Goal: Transaction & Acquisition: Purchase product/service

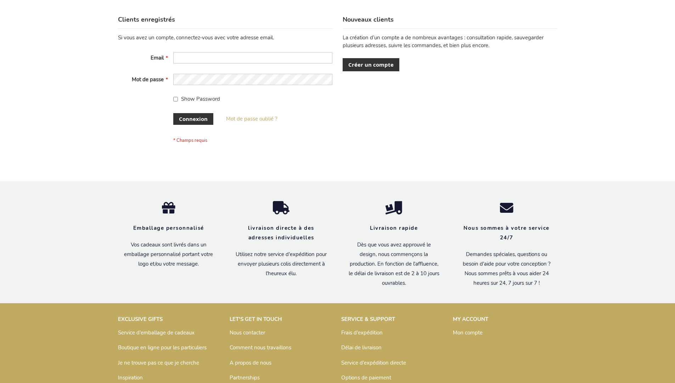
scroll to position [244, 0]
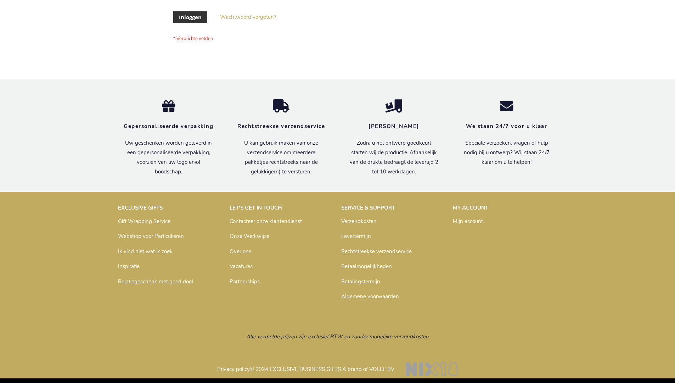
scroll to position [240, 0]
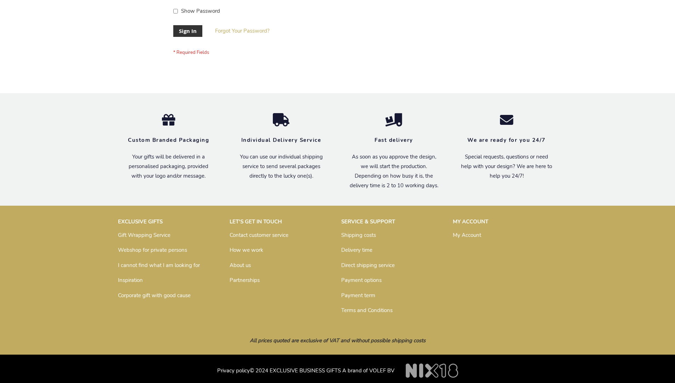
scroll to position [228, 0]
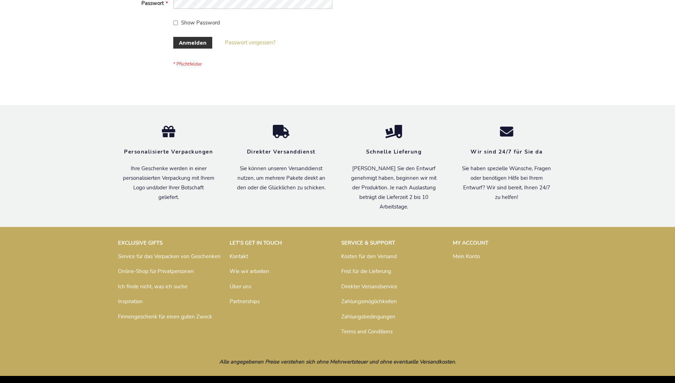
scroll to position [237, 0]
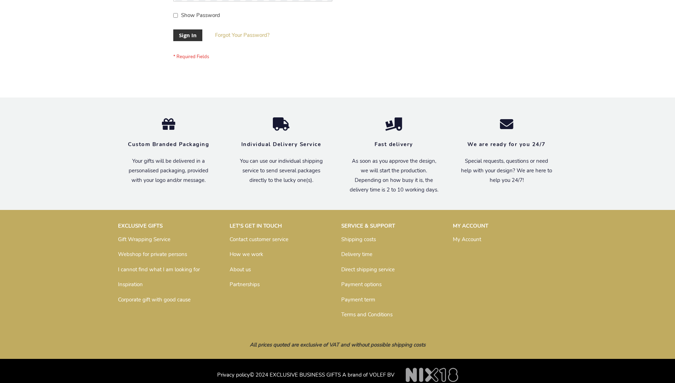
scroll to position [228, 0]
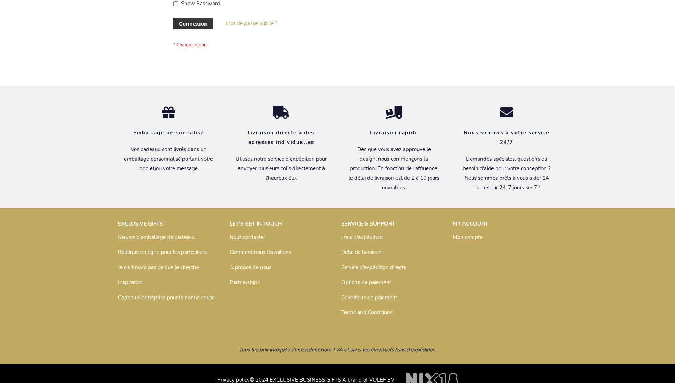
scroll to position [244, 0]
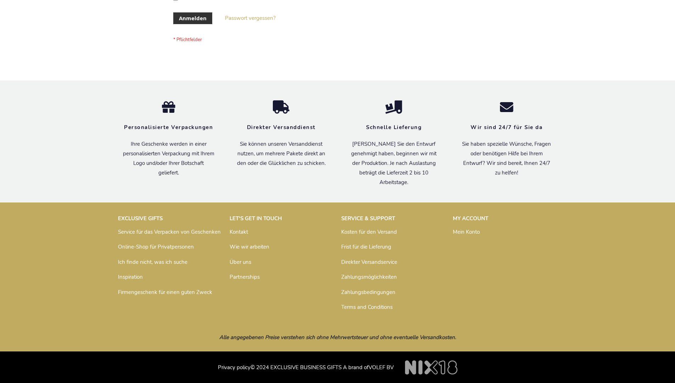
scroll to position [237, 0]
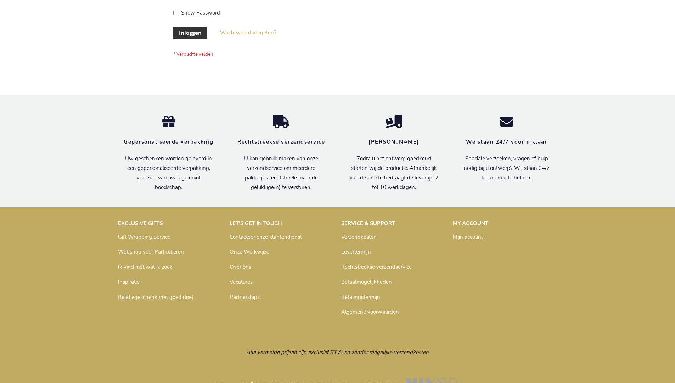
scroll to position [240, 0]
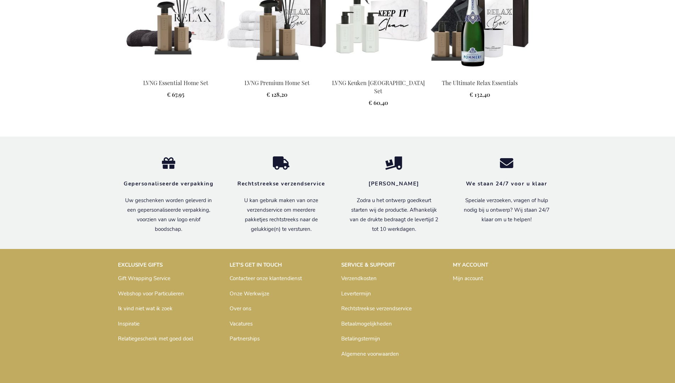
scroll to position [926, 0]
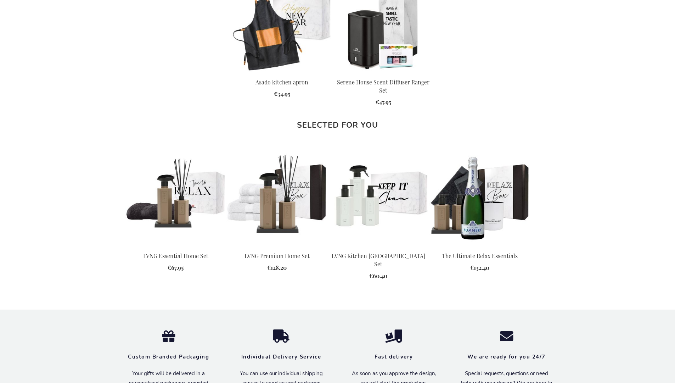
scroll to position [913, 0]
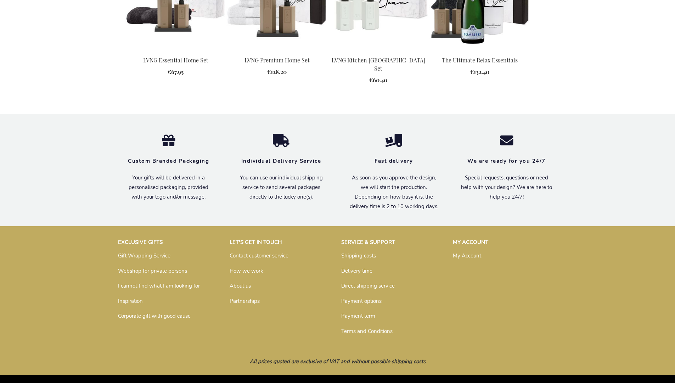
scroll to position [913, 0]
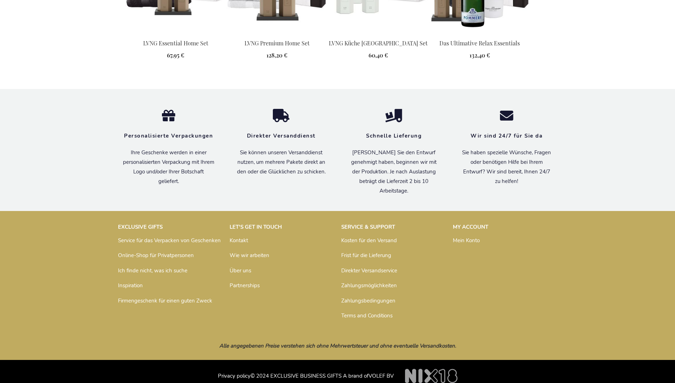
scroll to position [931, 0]
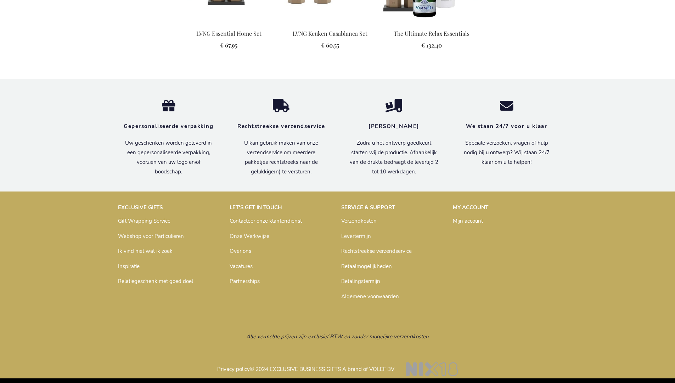
scroll to position [926, 0]
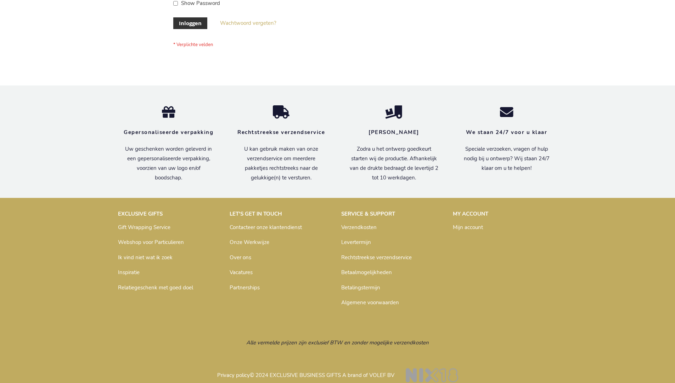
scroll to position [234, 0]
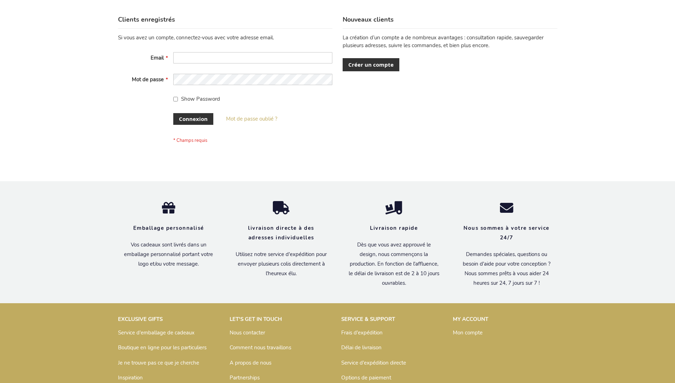
scroll to position [244, 0]
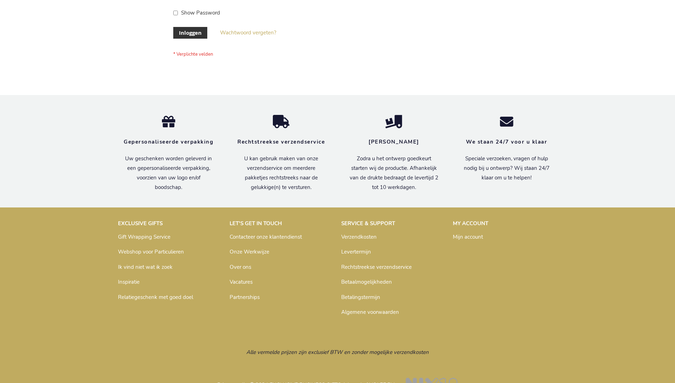
scroll to position [240, 0]
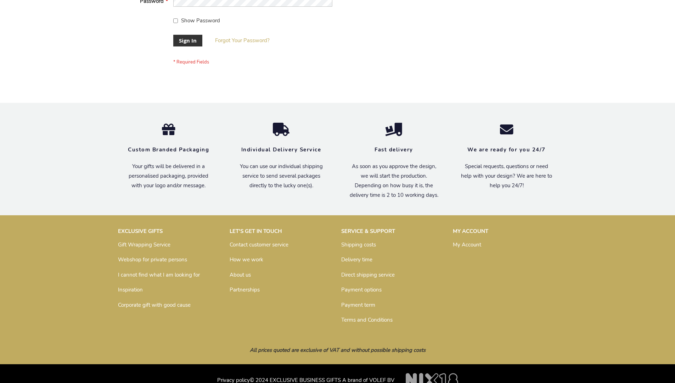
scroll to position [228, 0]
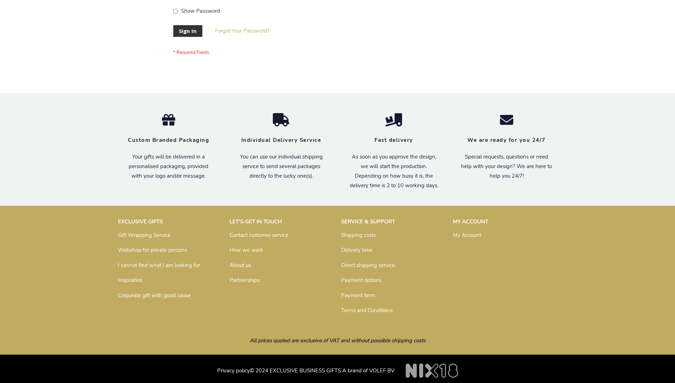
scroll to position [228, 0]
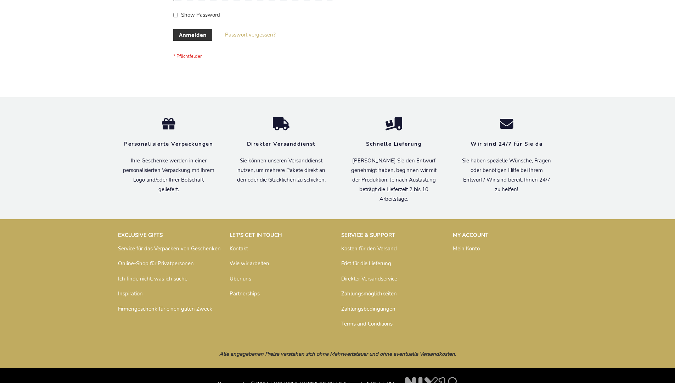
scroll to position [237, 0]
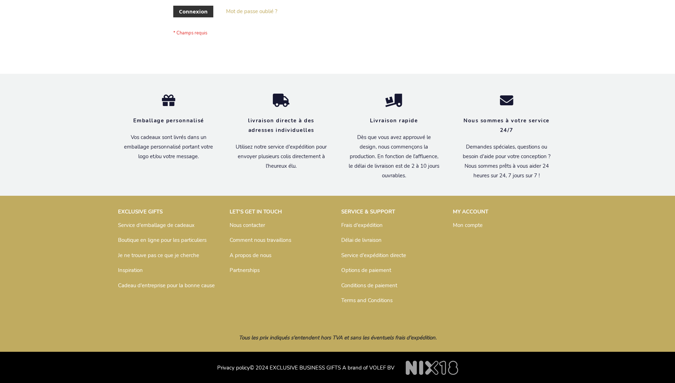
scroll to position [244, 0]
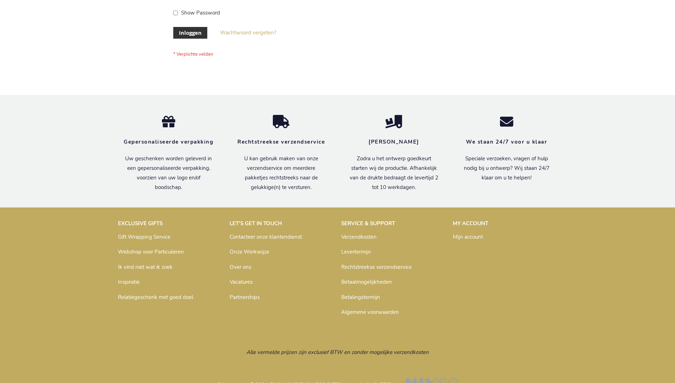
scroll to position [240, 0]
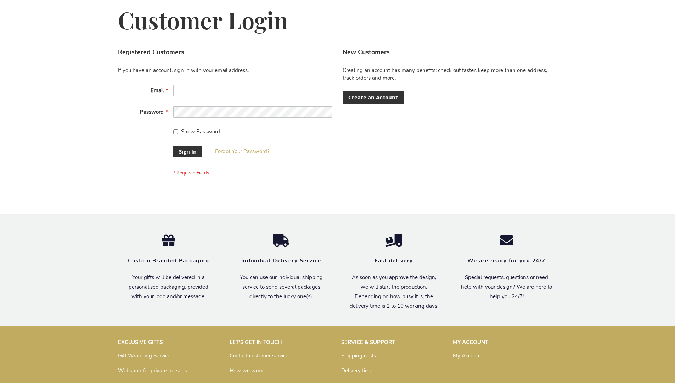
scroll to position [228, 0]
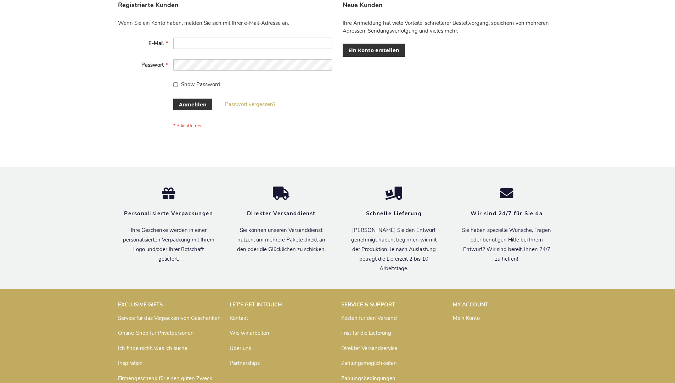
scroll to position [237, 0]
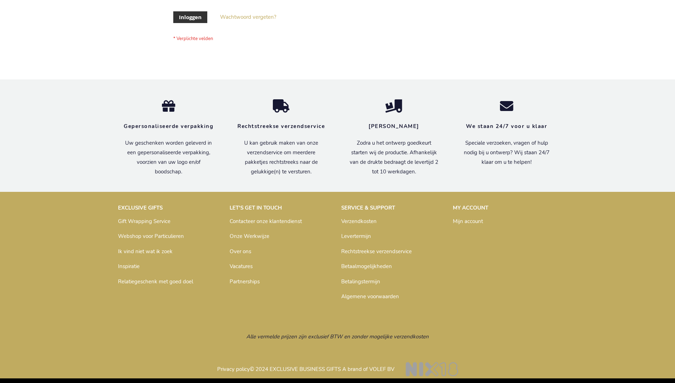
scroll to position [240, 0]
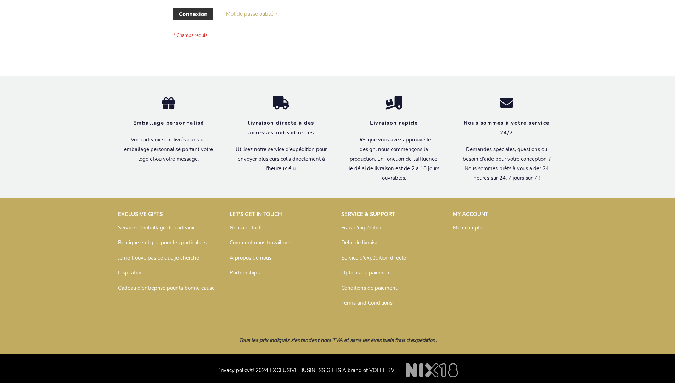
scroll to position [244, 0]
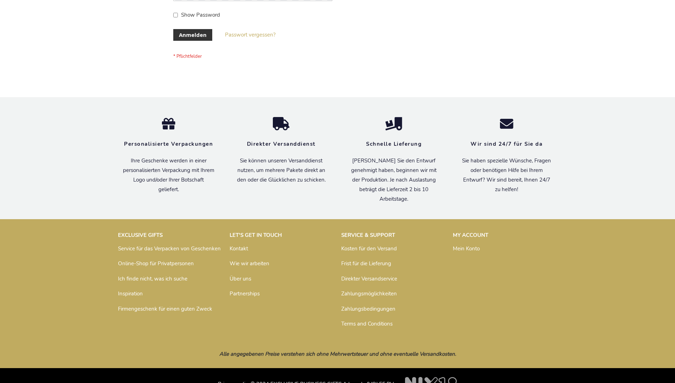
scroll to position [237, 0]
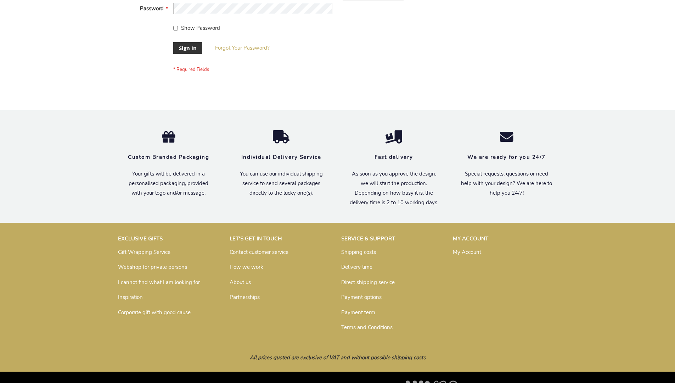
scroll to position [228, 0]
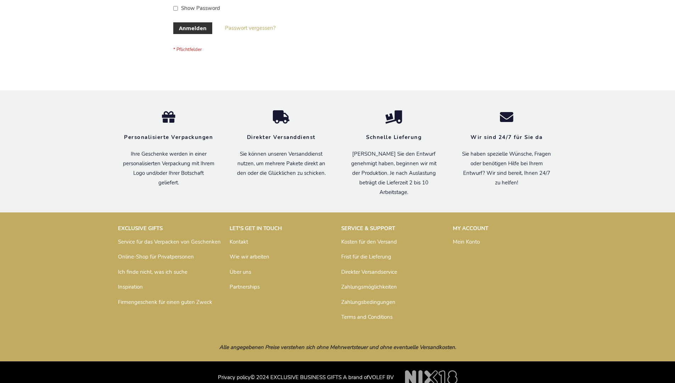
scroll to position [237, 0]
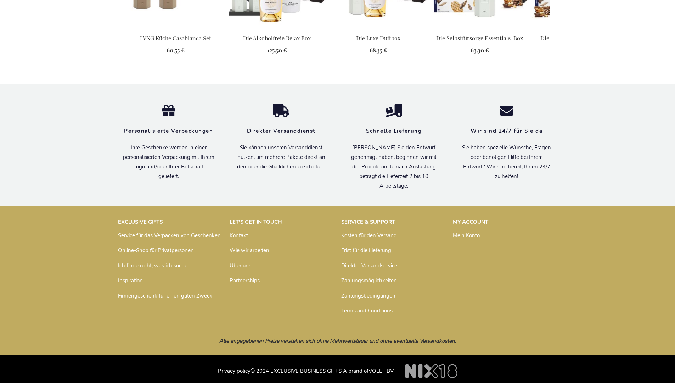
scroll to position [931, 0]
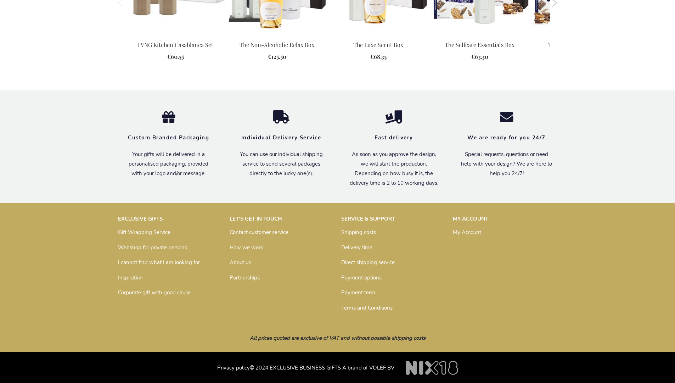
scroll to position [913, 0]
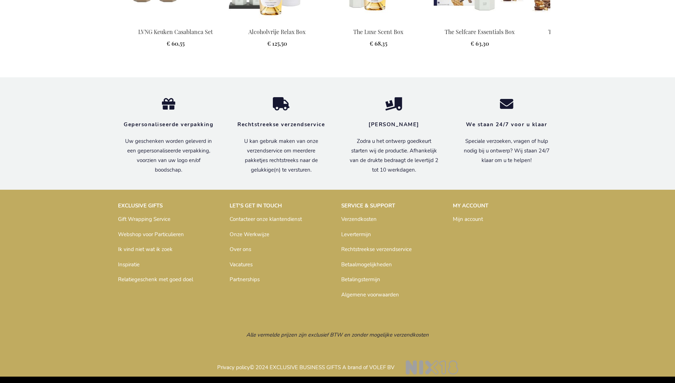
scroll to position [926, 0]
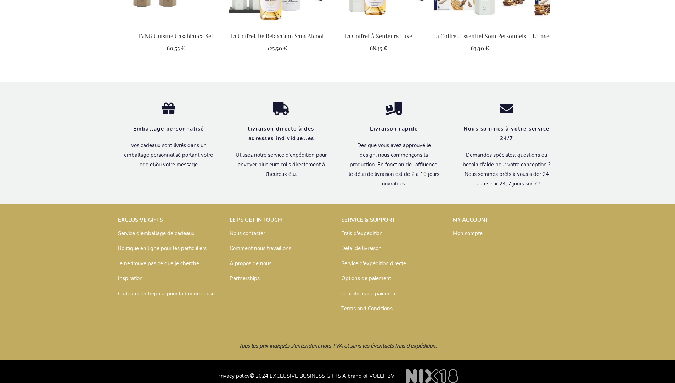
scroll to position [938, 0]
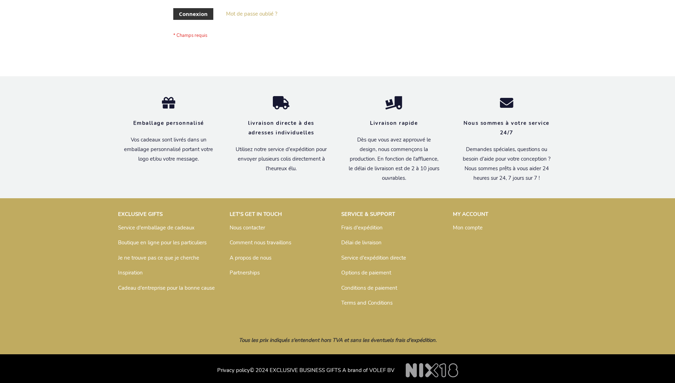
scroll to position [244, 0]
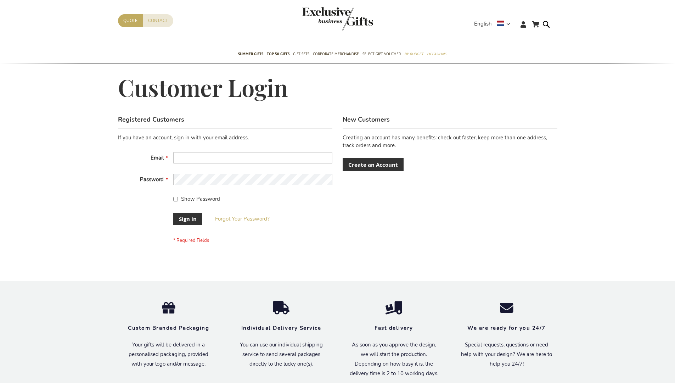
scroll to position [228, 0]
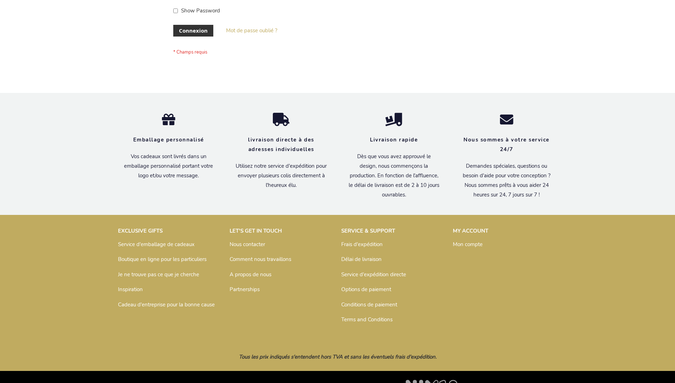
scroll to position [244, 0]
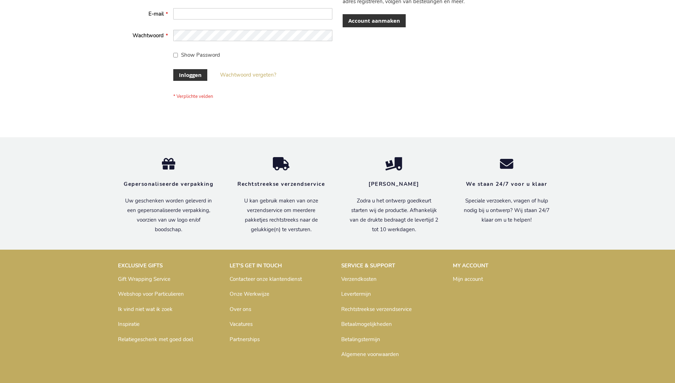
scroll to position [240, 0]
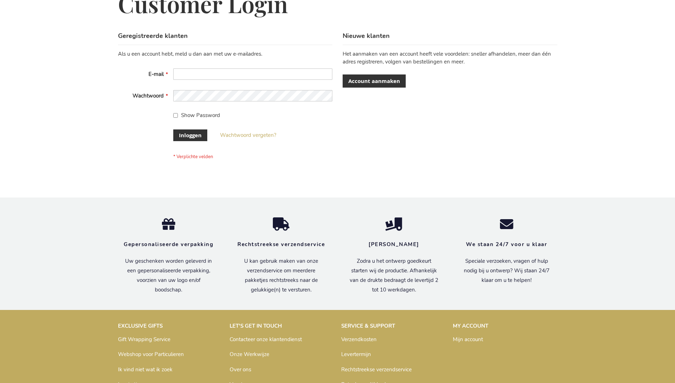
scroll to position [240, 0]
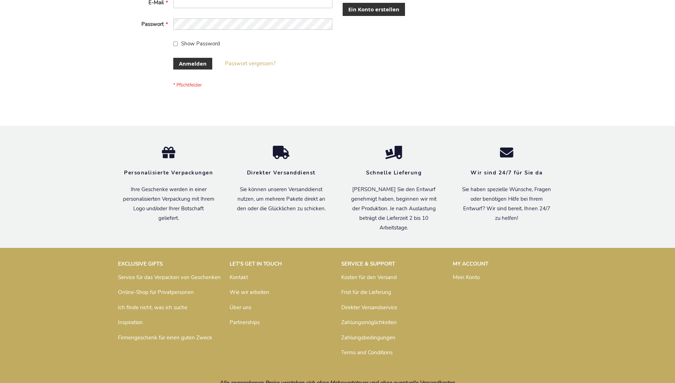
scroll to position [237, 0]
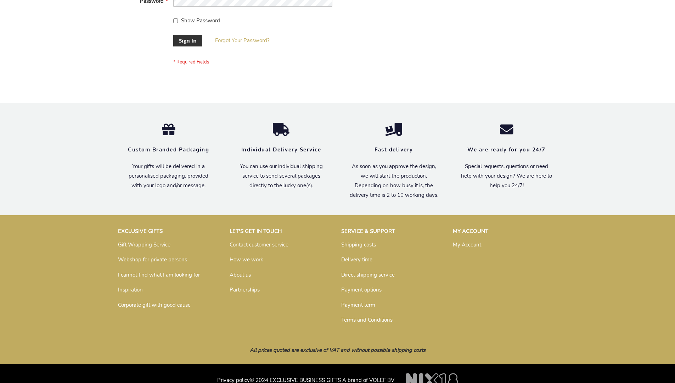
scroll to position [228, 0]
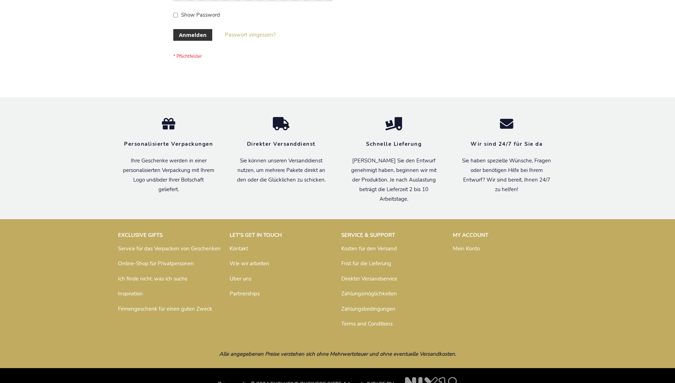
scroll to position [237, 0]
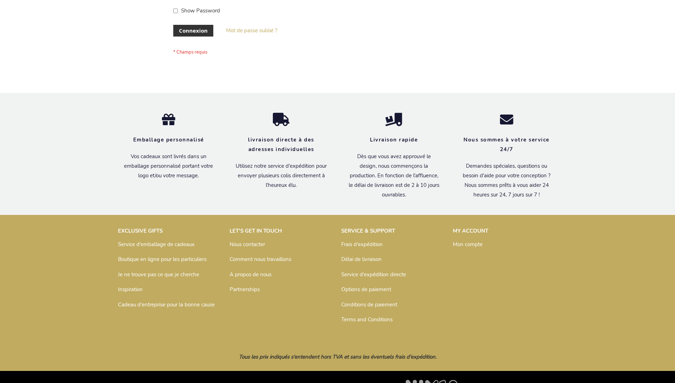
scroll to position [244, 0]
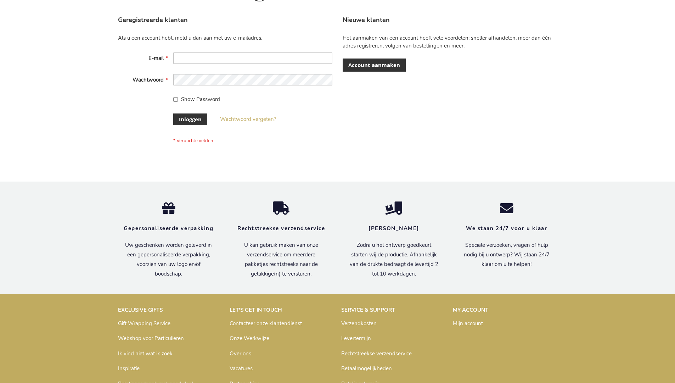
scroll to position [240, 0]
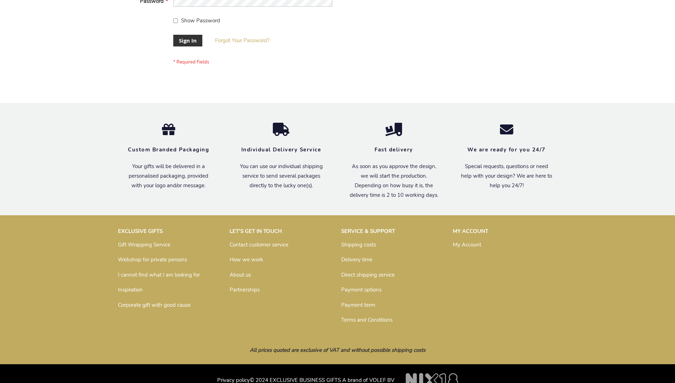
scroll to position [228, 0]
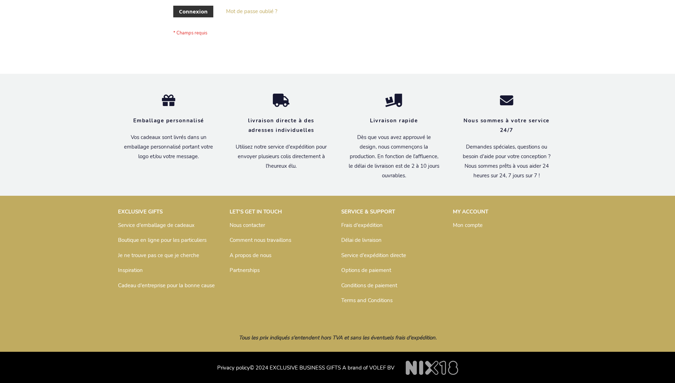
scroll to position [244, 0]
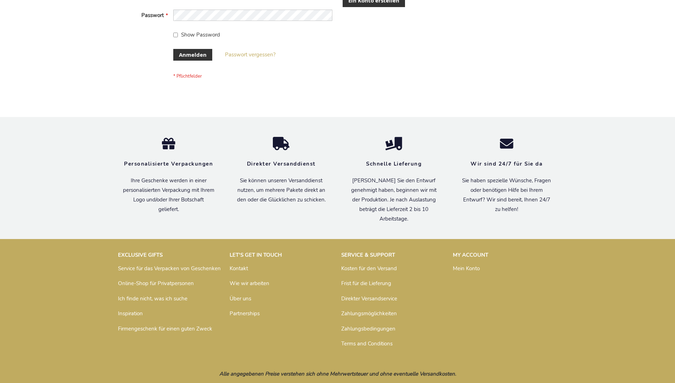
scroll to position [232, 0]
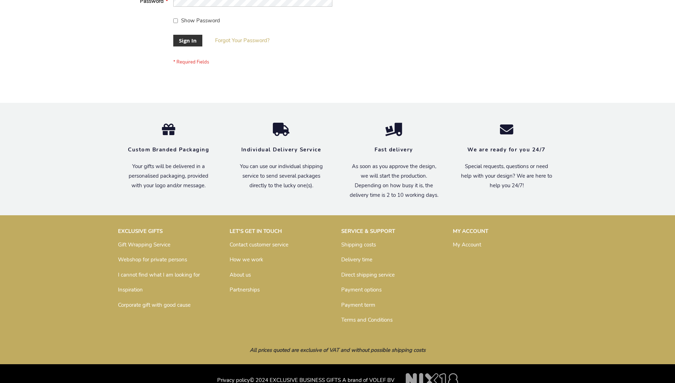
scroll to position [228, 0]
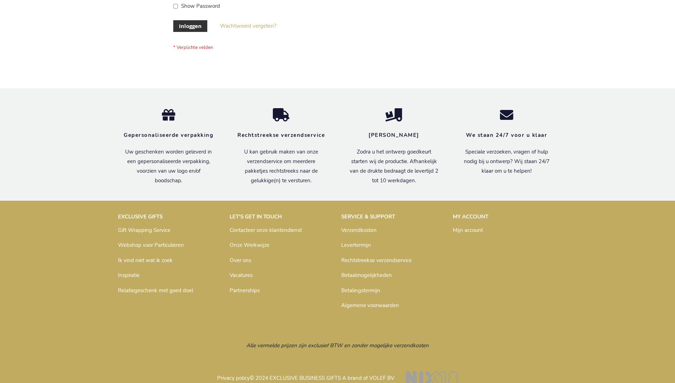
scroll to position [240, 0]
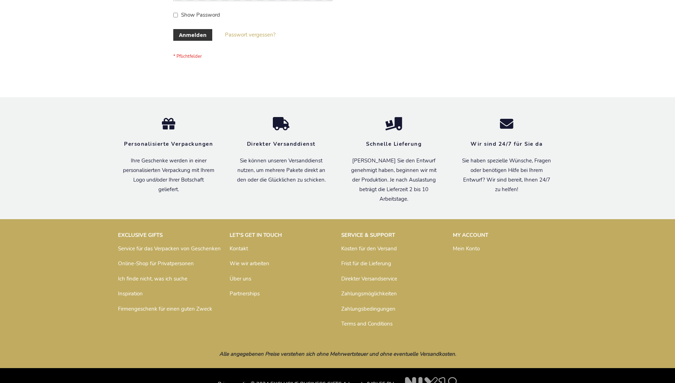
scroll to position [237, 0]
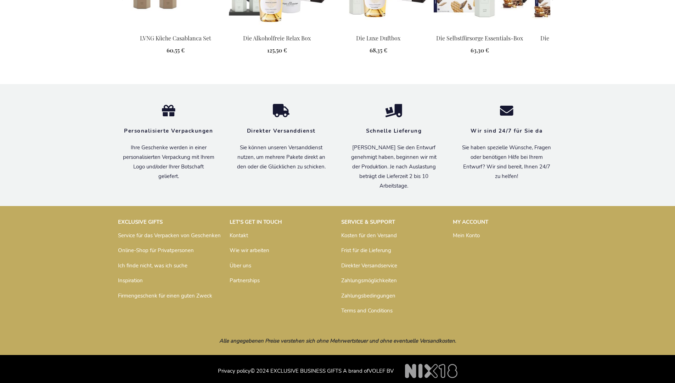
scroll to position [931, 0]
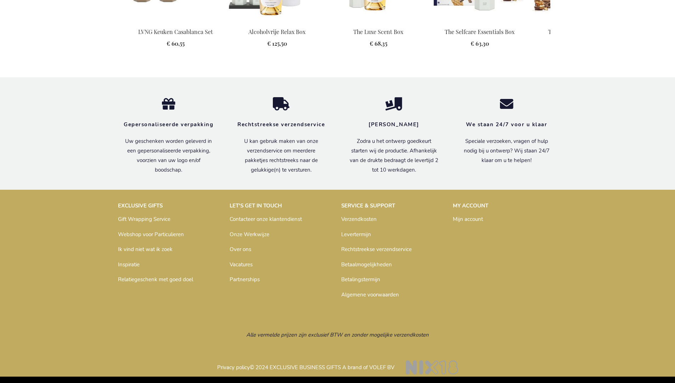
scroll to position [926, 0]
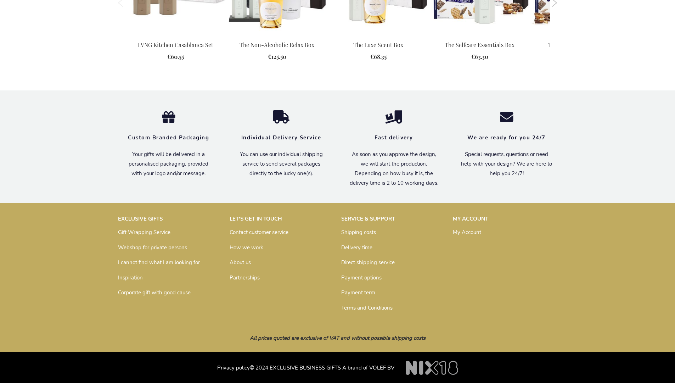
scroll to position [913, 0]
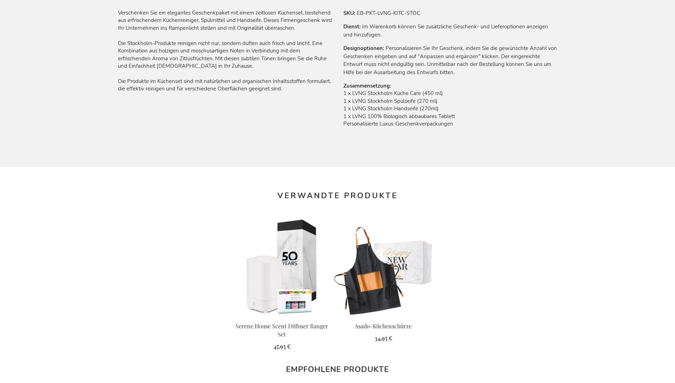
scroll to position [931, 0]
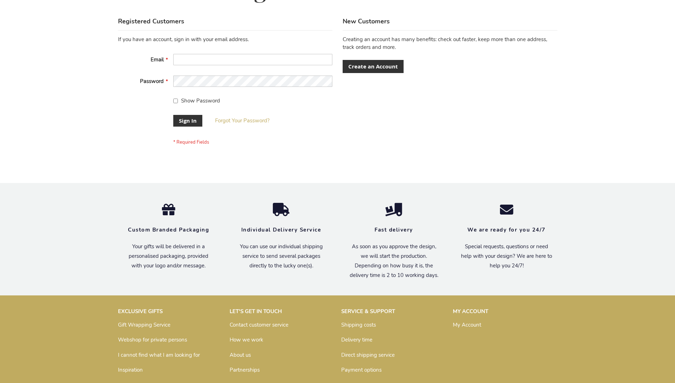
scroll to position [228, 0]
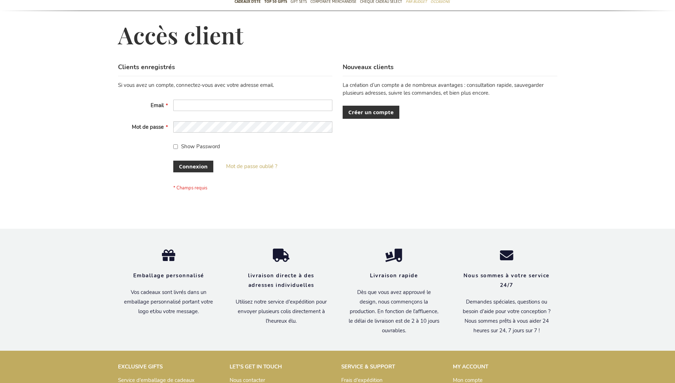
scroll to position [244, 0]
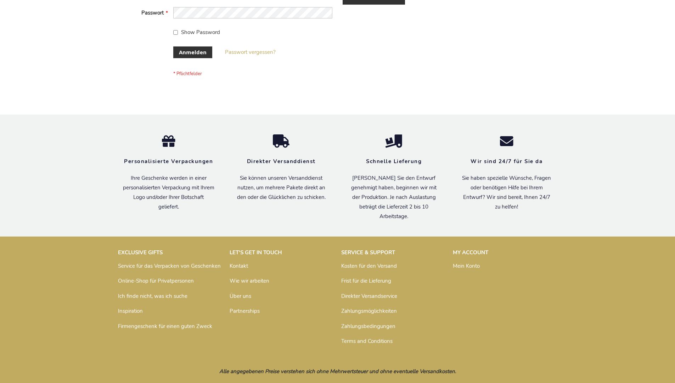
scroll to position [237, 0]
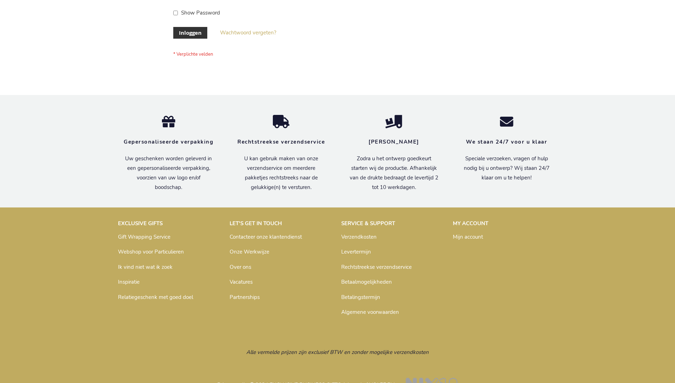
scroll to position [240, 0]
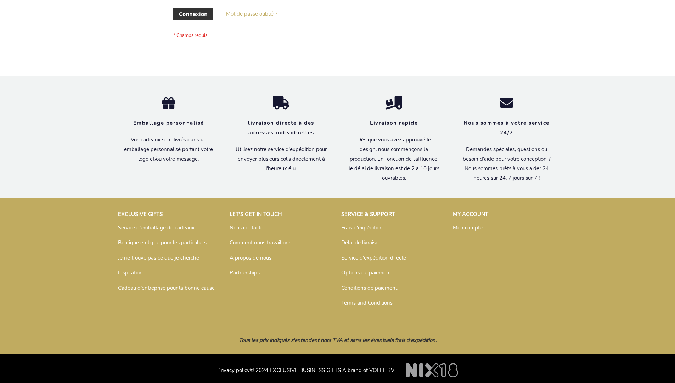
scroll to position [244, 0]
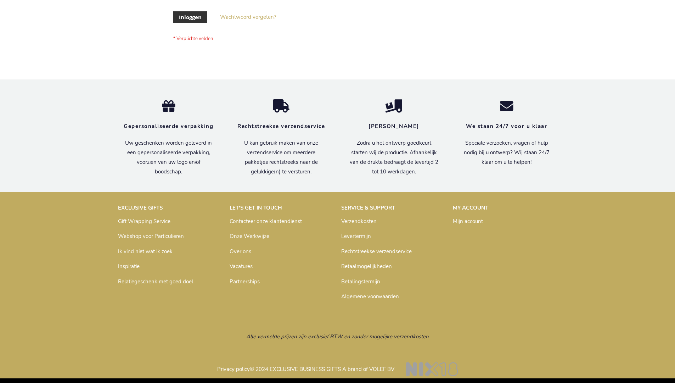
scroll to position [240, 0]
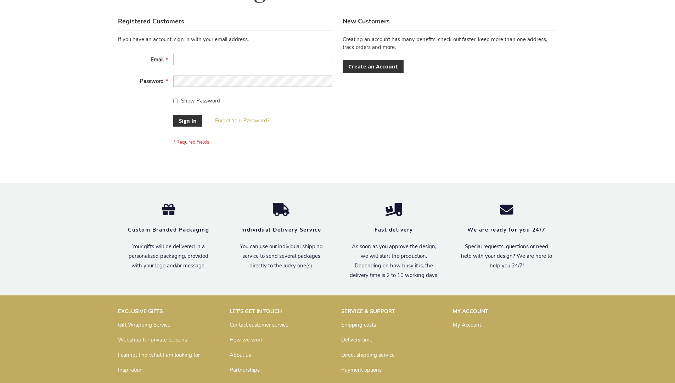
scroll to position [228, 0]
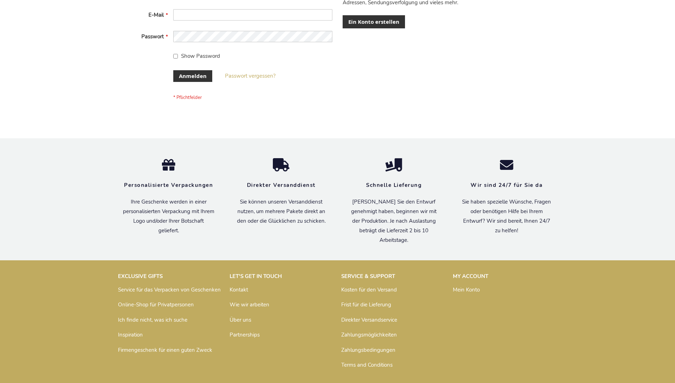
scroll to position [237, 0]
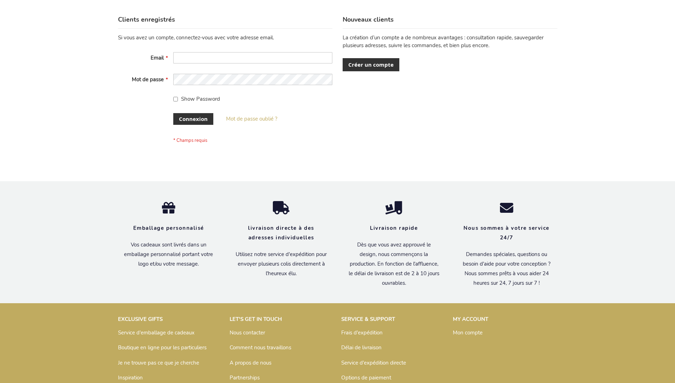
scroll to position [244, 0]
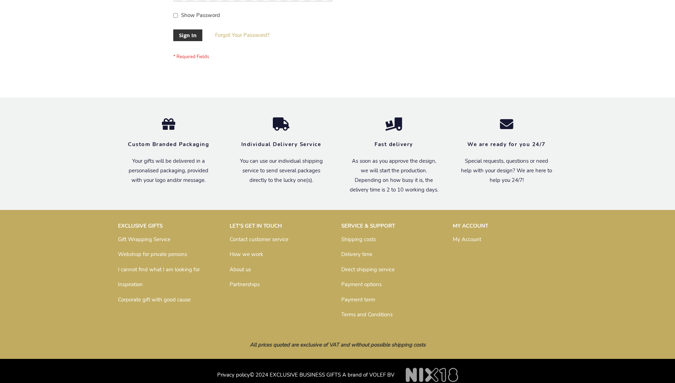
scroll to position [228, 0]
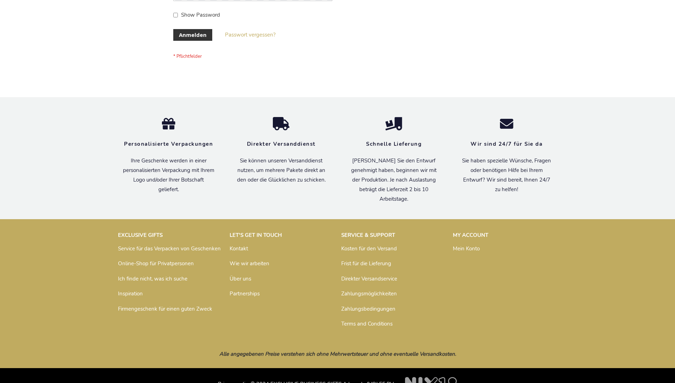
scroll to position [237, 0]
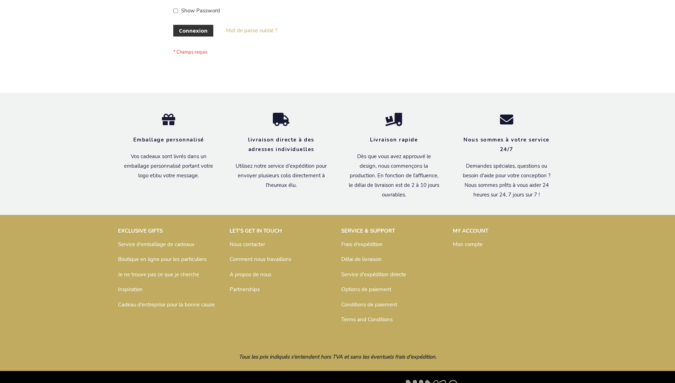
scroll to position [244, 0]
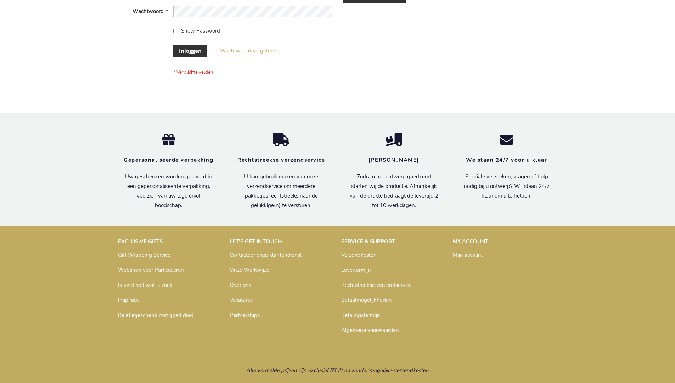
scroll to position [240, 0]
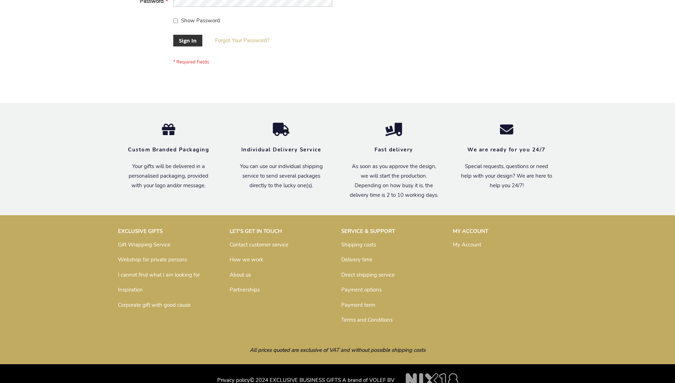
scroll to position [228, 0]
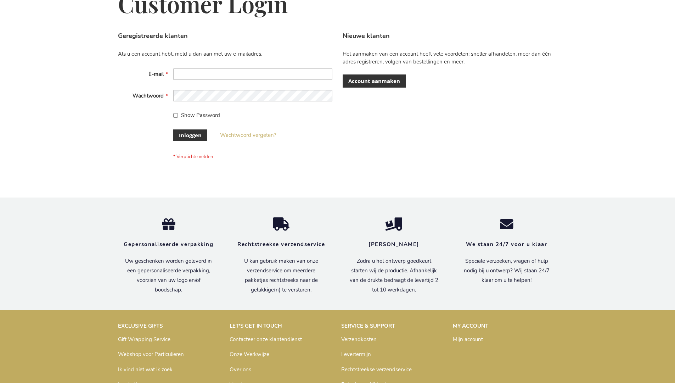
scroll to position [240, 0]
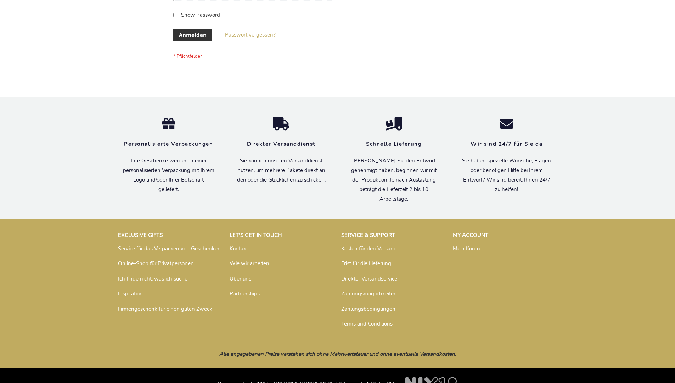
scroll to position [237, 0]
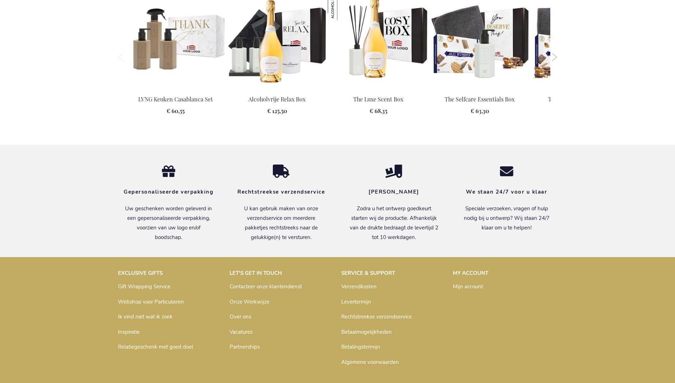
scroll to position [926, 0]
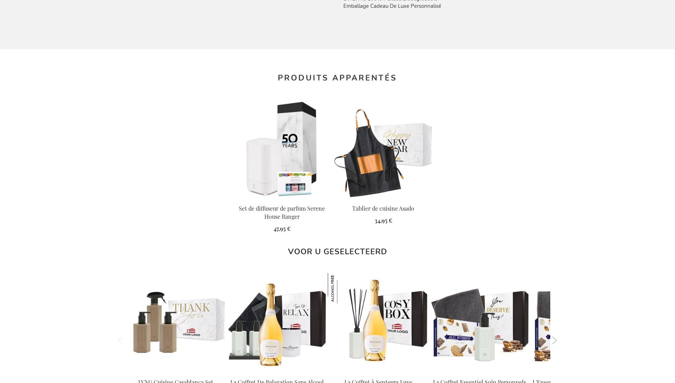
scroll to position [938, 0]
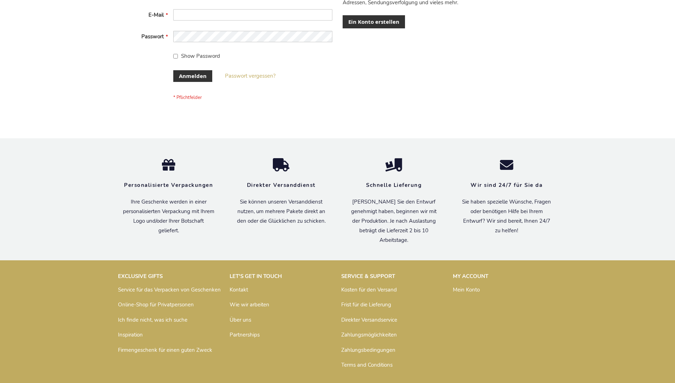
scroll to position [237, 0]
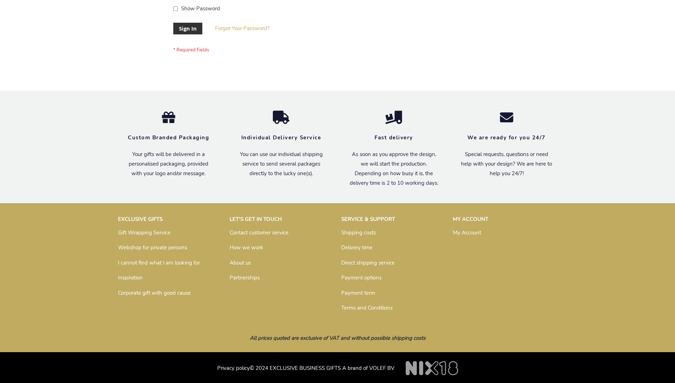
scroll to position [228, 0]
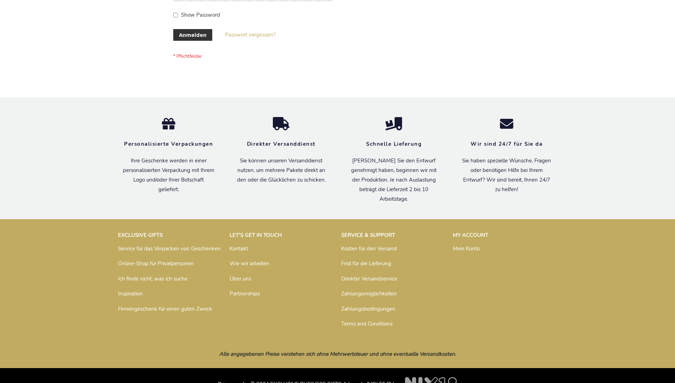
scroll to position [237, 0]
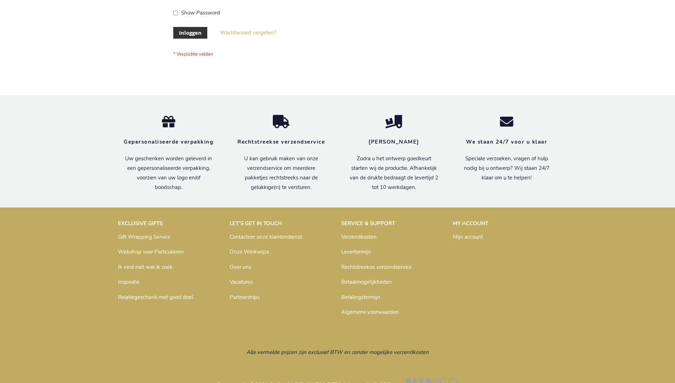
scroll to position [240, 0]
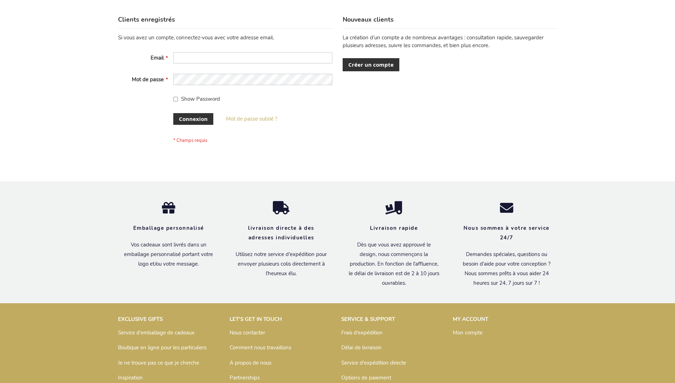
scroll to position [244, 0]
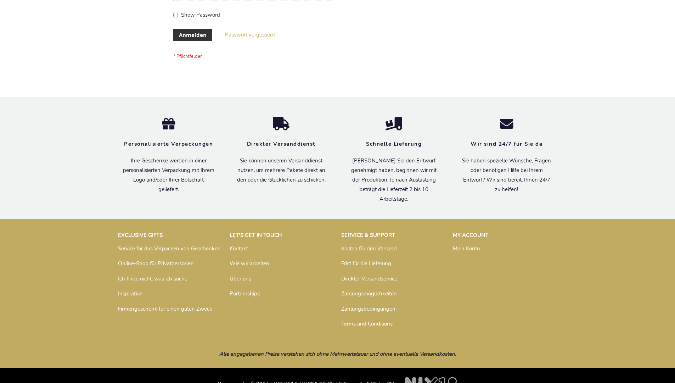
scroll to position [237, 0]
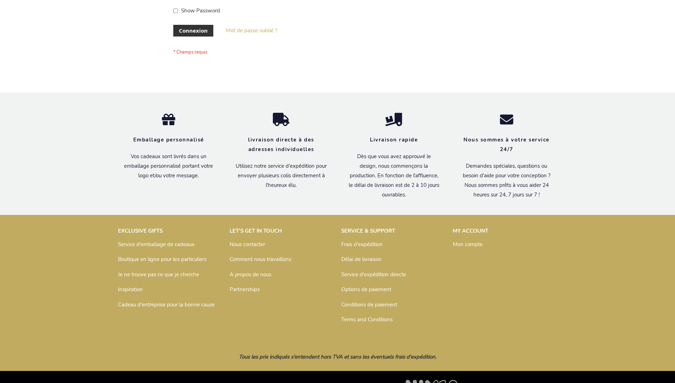
scroll to position [244, 0]
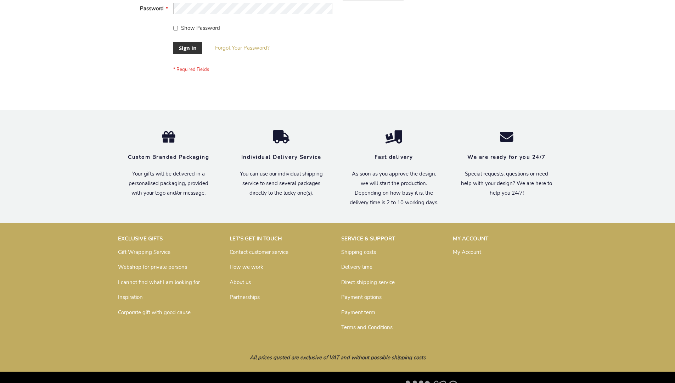
scroll to position [228, 0]
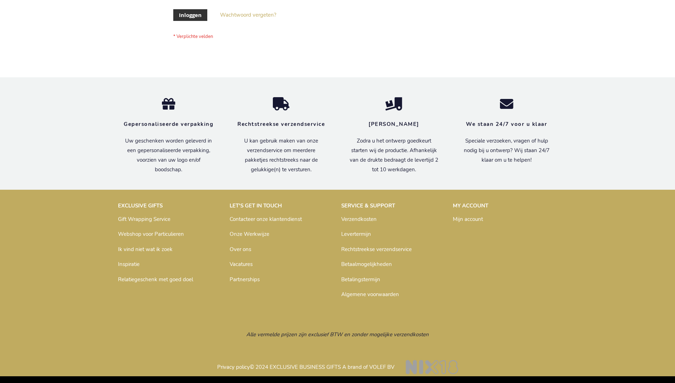
scroll to position [240, 0]
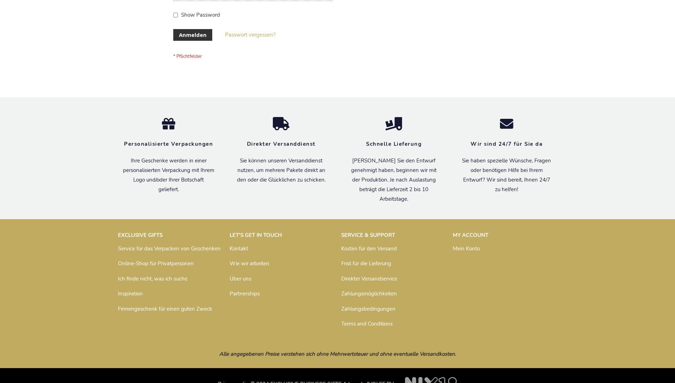
scroll to position [237, 0]
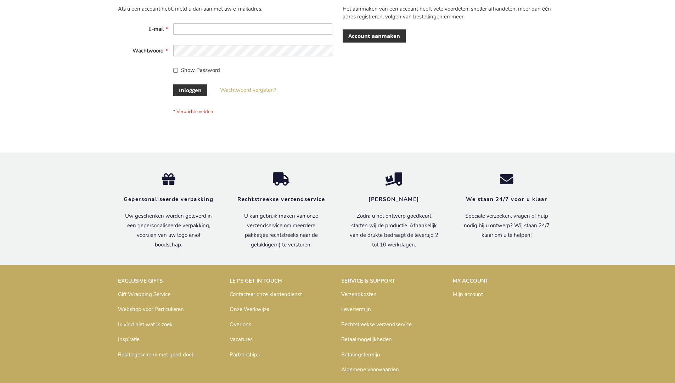
scroll to position [235, 0]
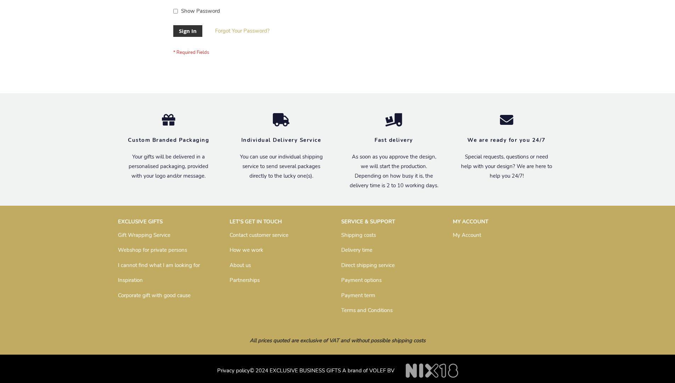
scroll to position [228, 0]
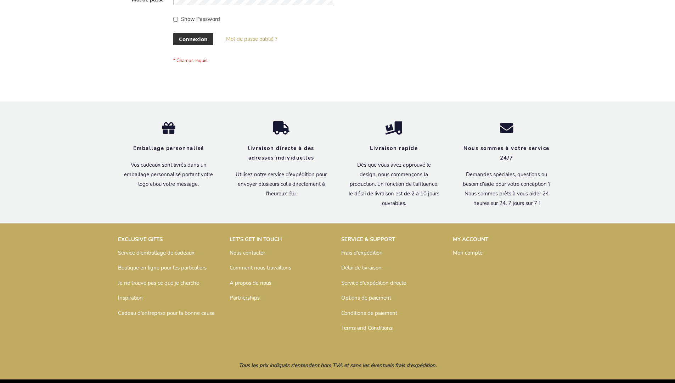
scroll to position [244, 0]
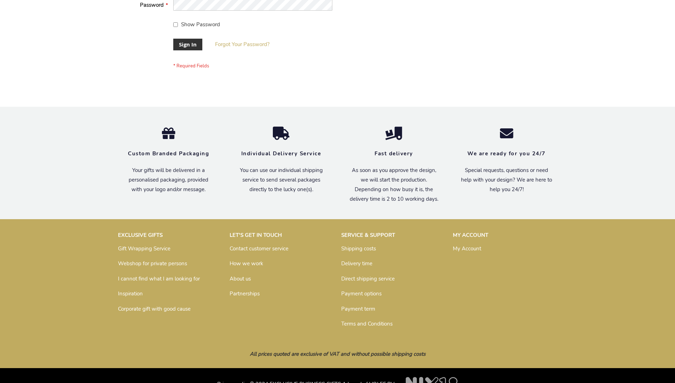
scroll to position [222, 0]
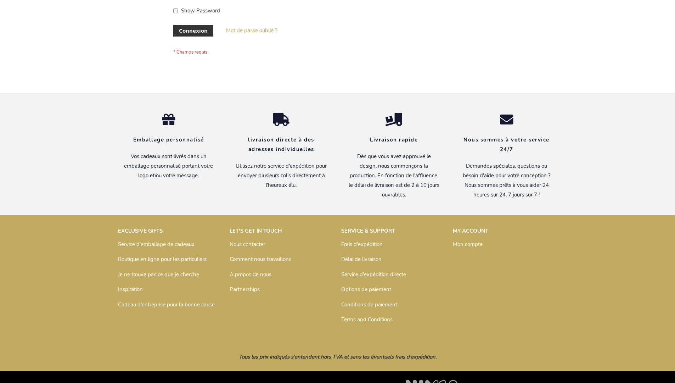
scroll to position [244, 0]
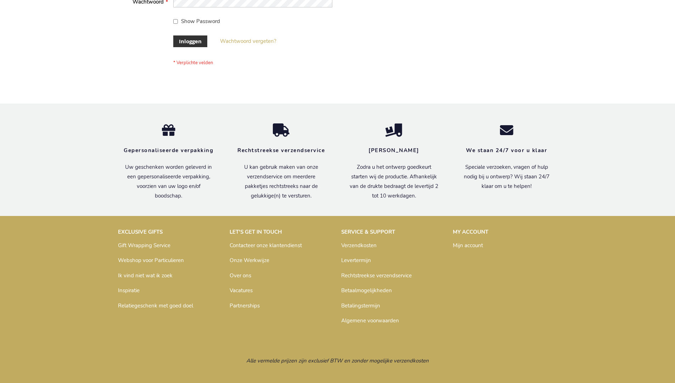
scroll to position [240, 0]
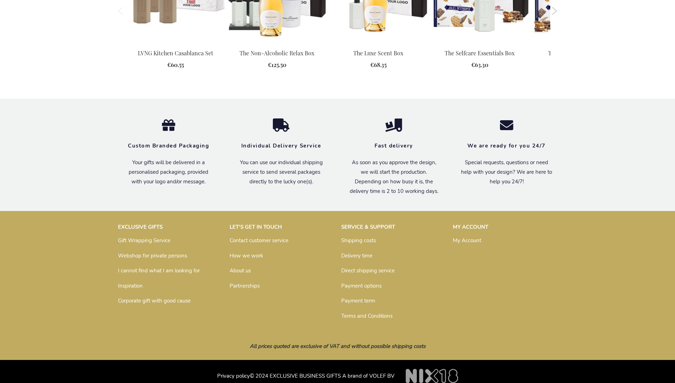
scroll to position [913, 0]
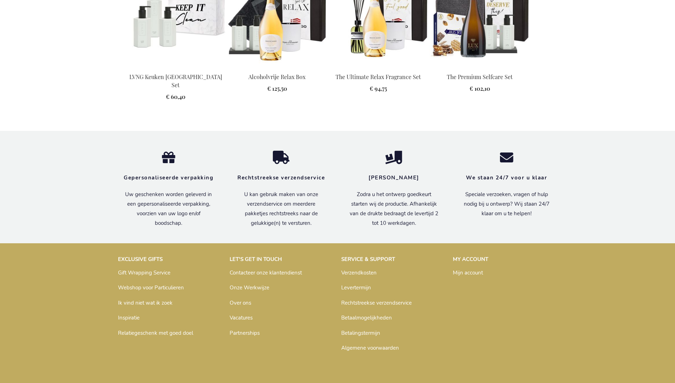
scroll to position [943, 0]
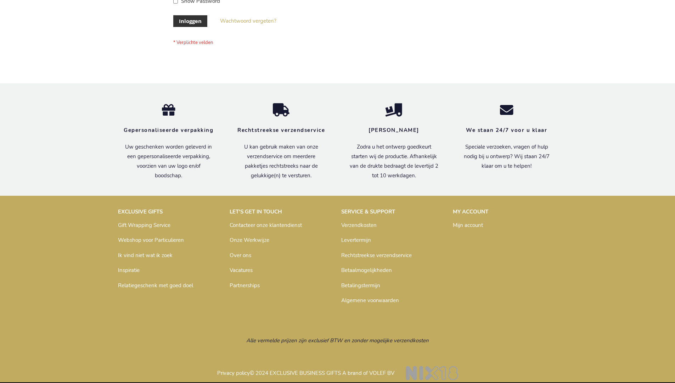
scroll to position [240, 0]
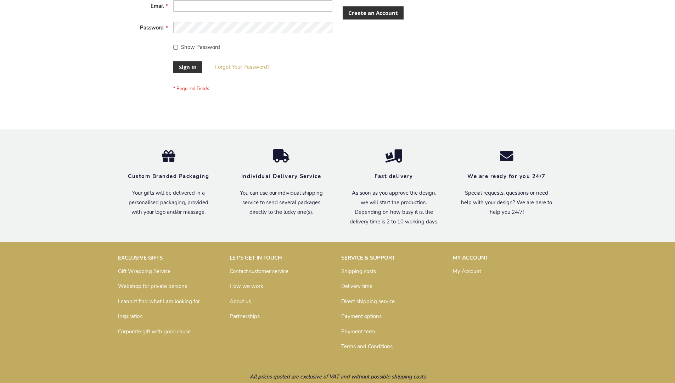
scroll to position [228, 0]
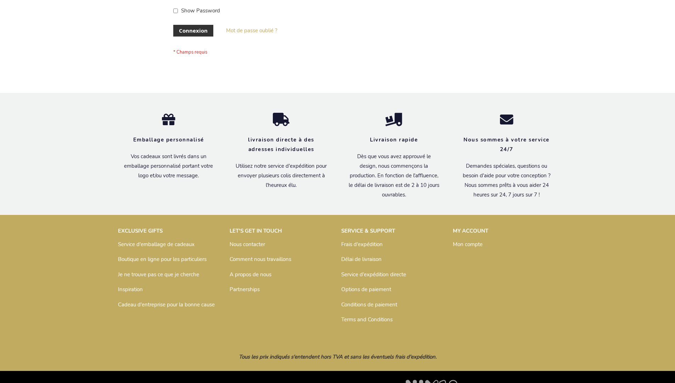
scroll to position [244, 0]
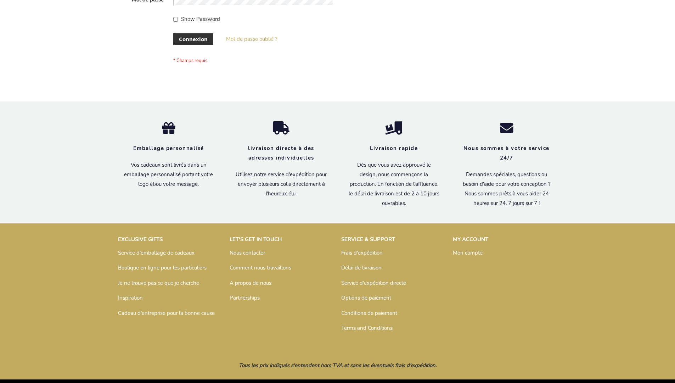
scroll to position [244, 0]
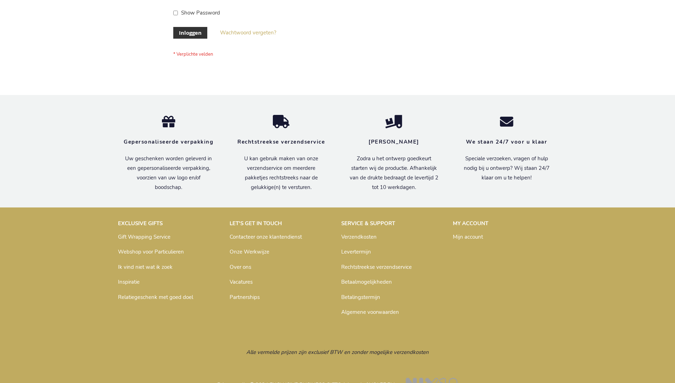
scroll to position [240, 0]
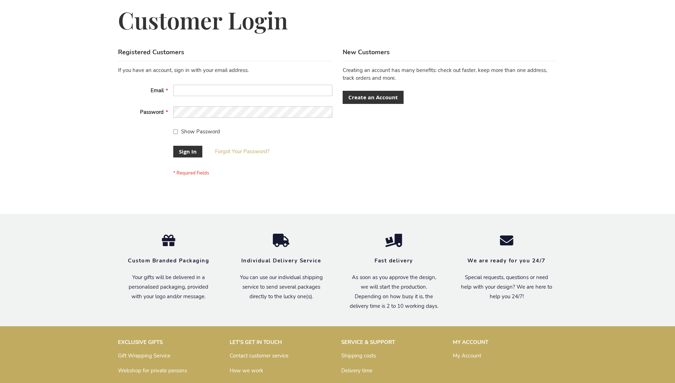
scroll to position [228, 0]
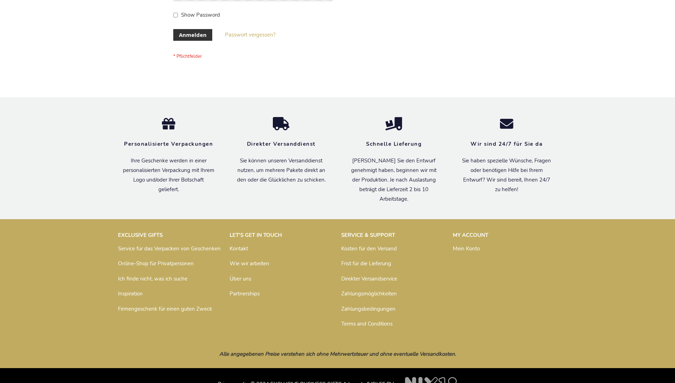
scroll to position [237, 0]
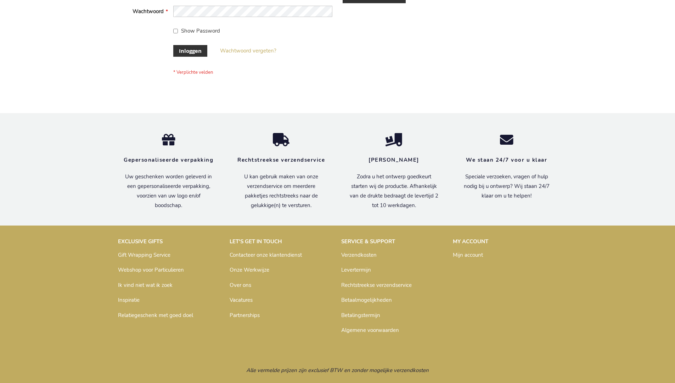
scroll to position [240, 0]
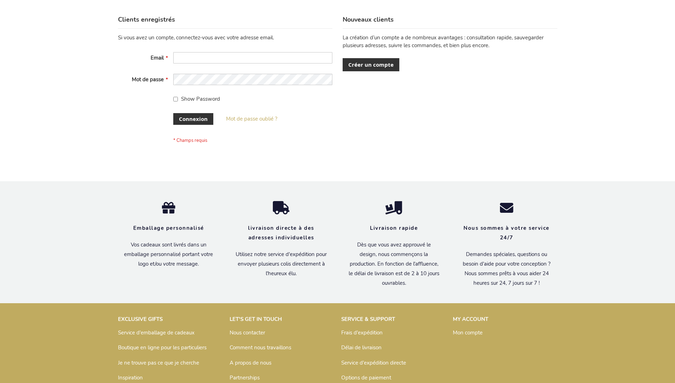
scroll to position [244, 0]
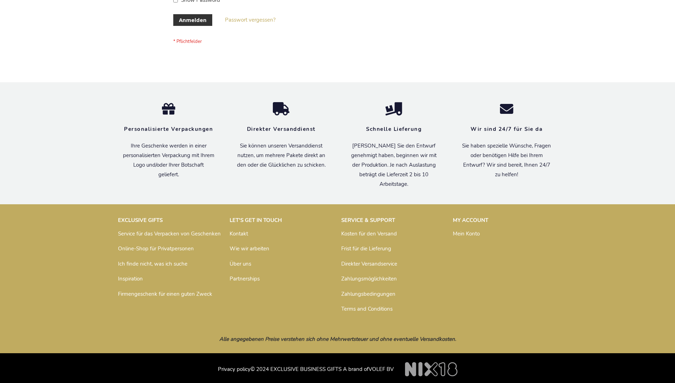
scroll to position [237, 0]
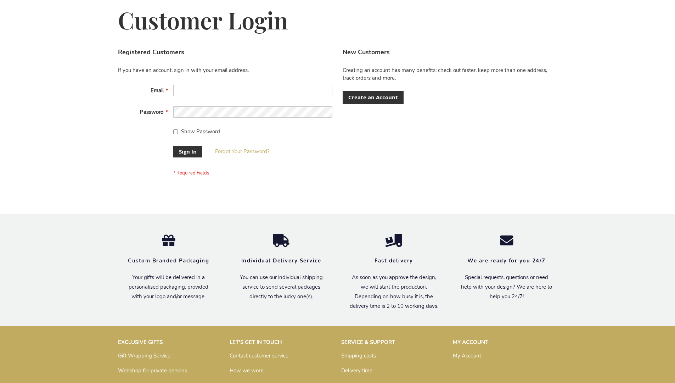
scroll to position [228, 0]
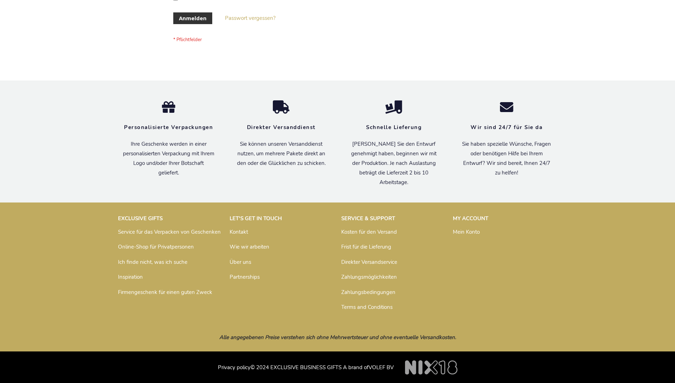
scroll to position [237, 0]
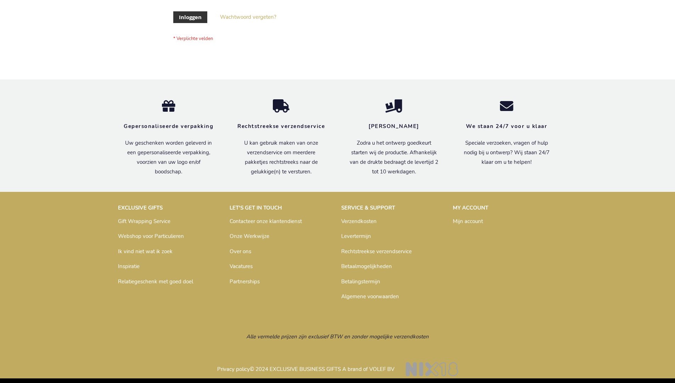
scroll to position [240, 0]
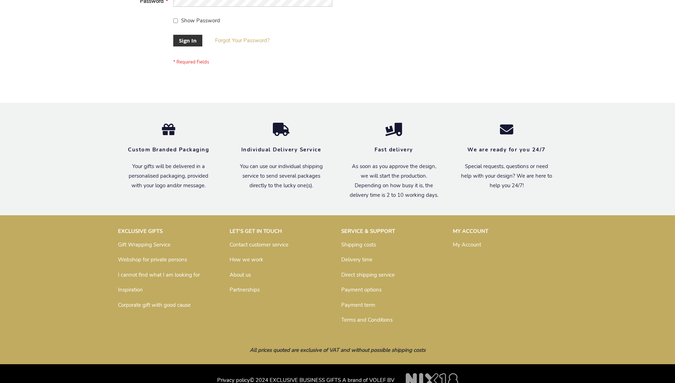
scroll to position [228, 0]
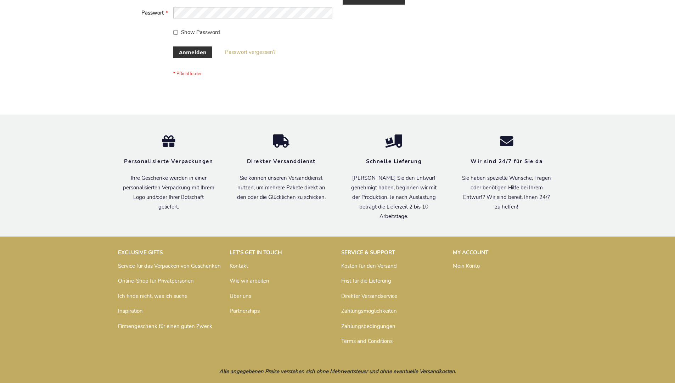
scroll to position [237, 0]
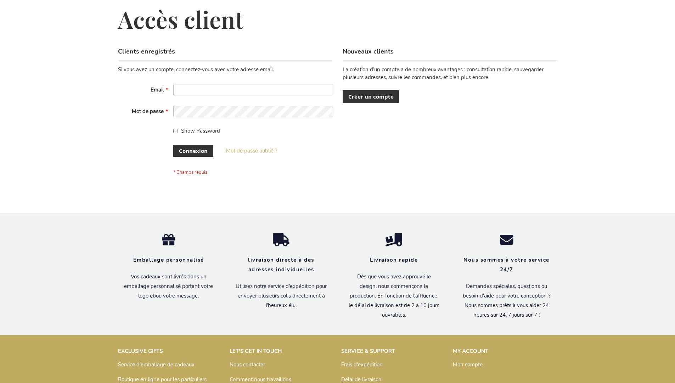
scroll to position [244, 0]
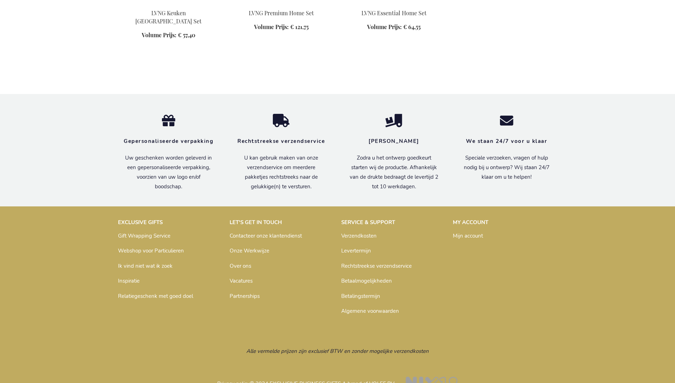
scroll to position [586, 0]
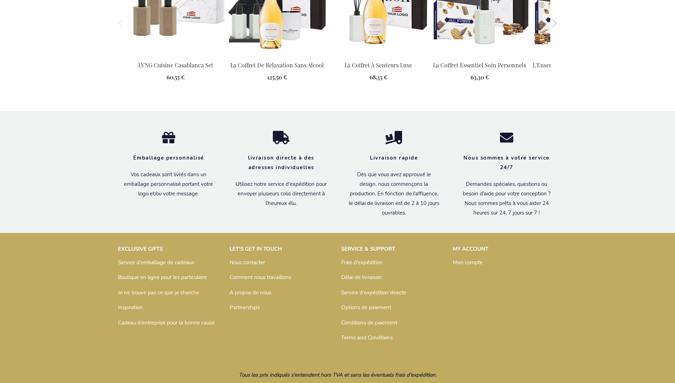
scroll to position [938, 0]
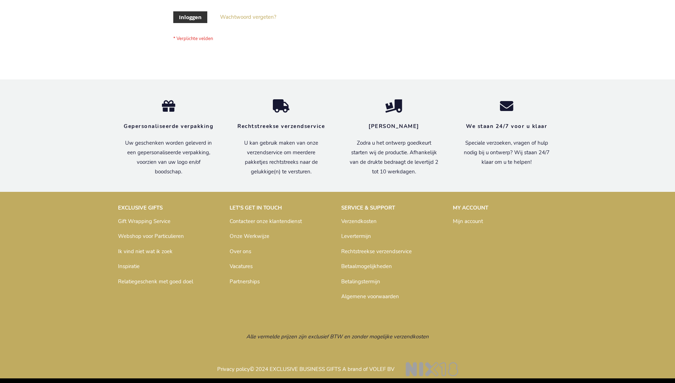
scroll to position [240, 0]
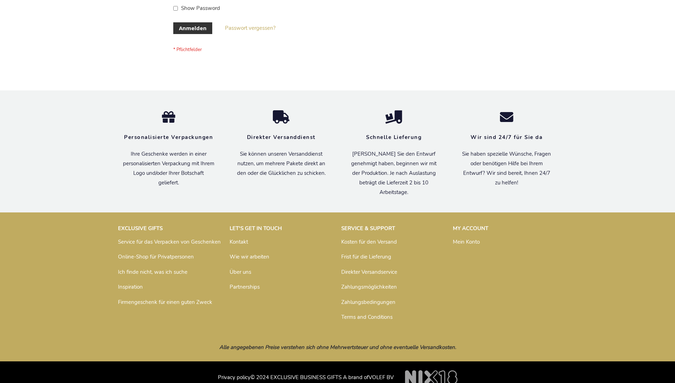
scroll to position [237, 0]
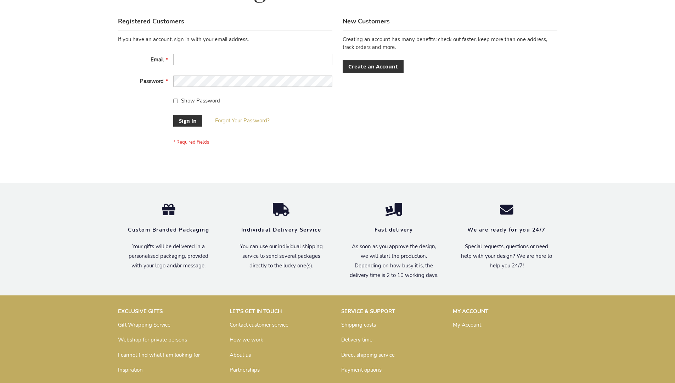
scroll to position [228, 0]
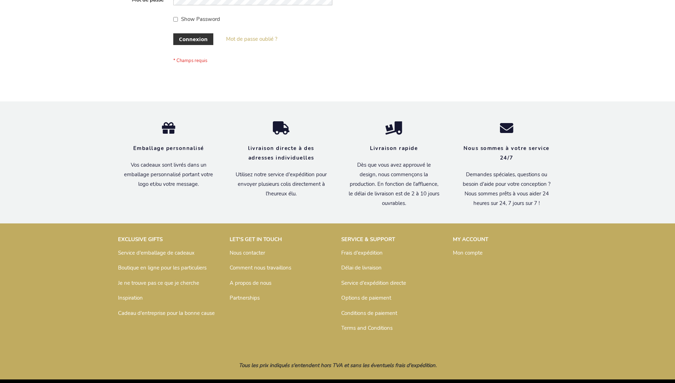
scroll to position [244, 0]
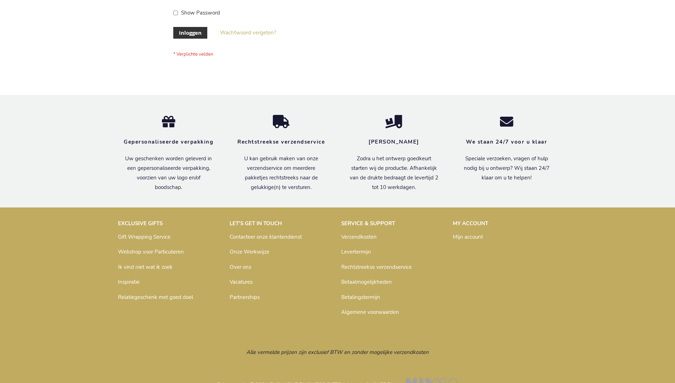
scroll to position [240, 0]
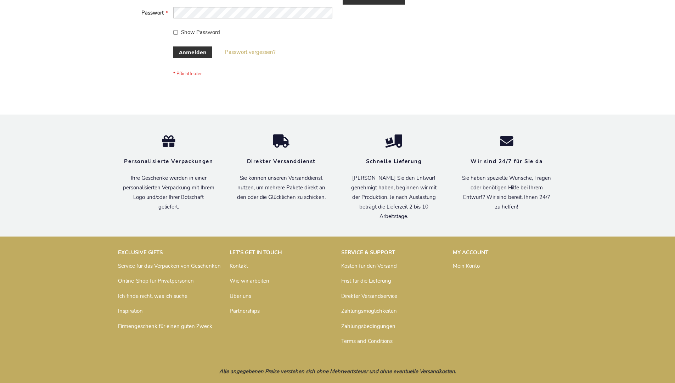
scroll to position [237, 0]
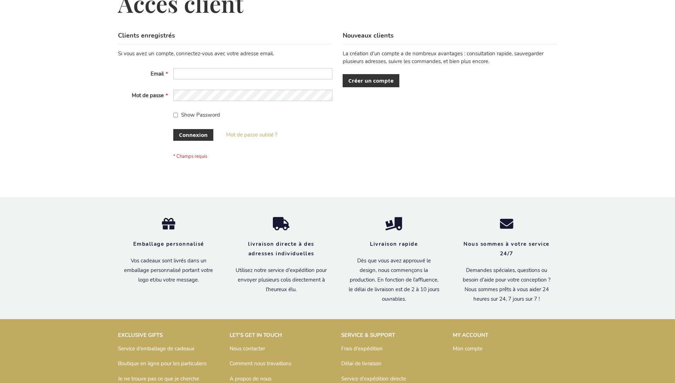
scroll to position [244, 0]
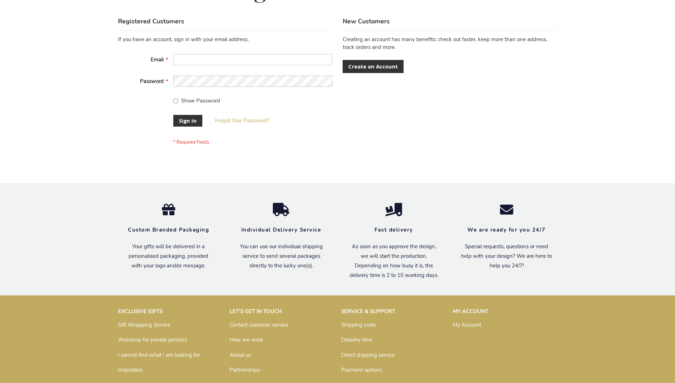
scroll to position [228, 0]
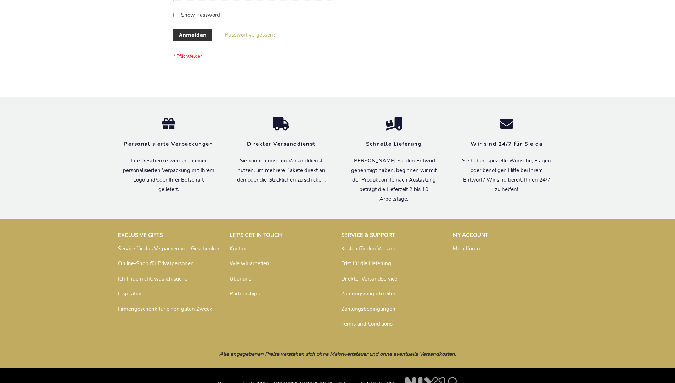
scroll to position [237, 0]
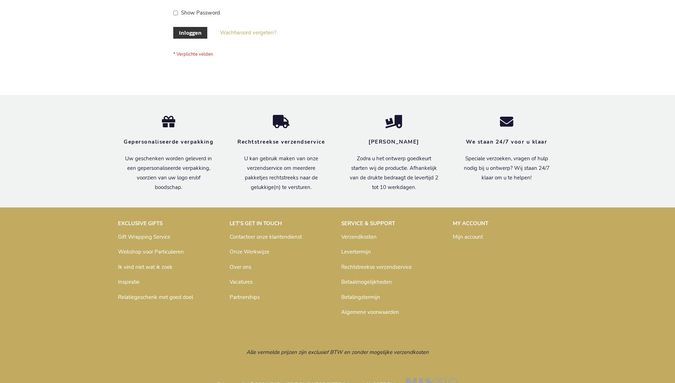
scroll to position [240, 0]
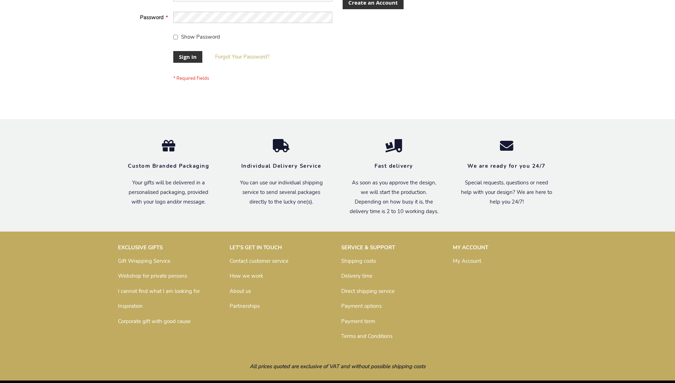
scroll to position [228, 0]
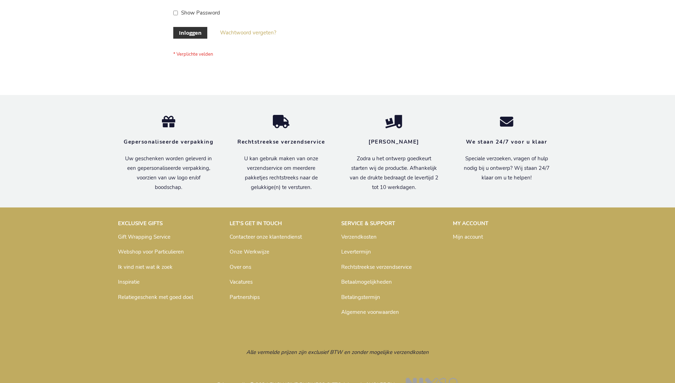
scroll to position [240, 0]
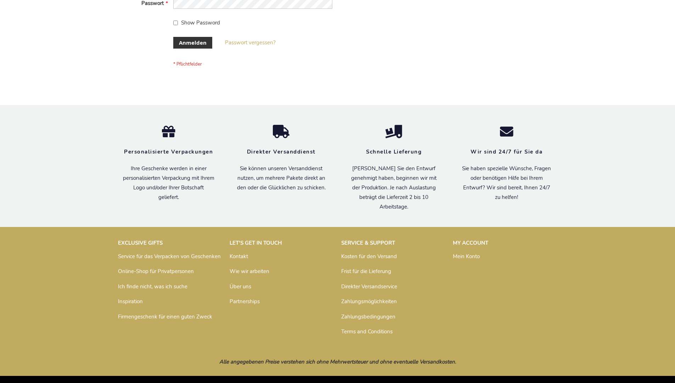
scroll to position [237, 0]
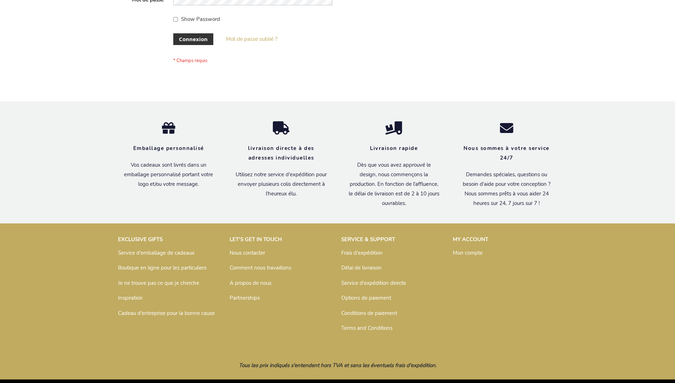
scroll to position [244, 0]
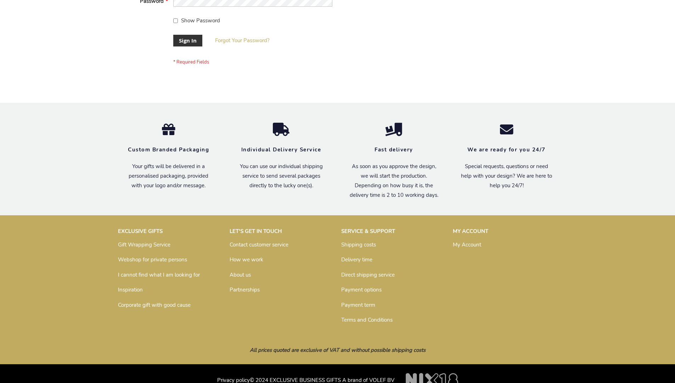
scroll to position [228, 0]
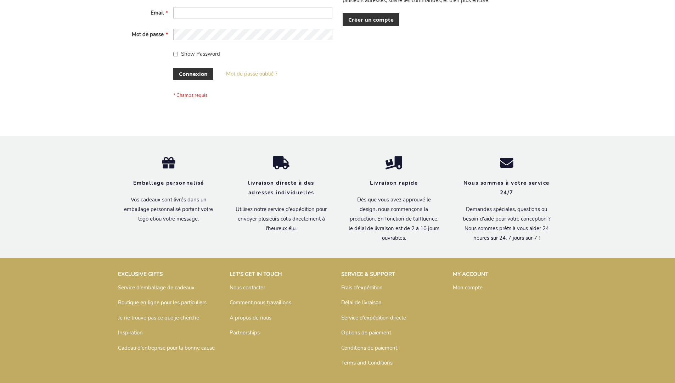
scroll to position [244, 0]
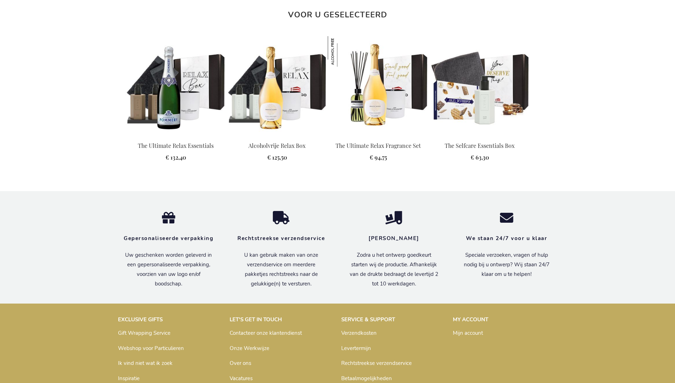
scroll to position [981, 0]
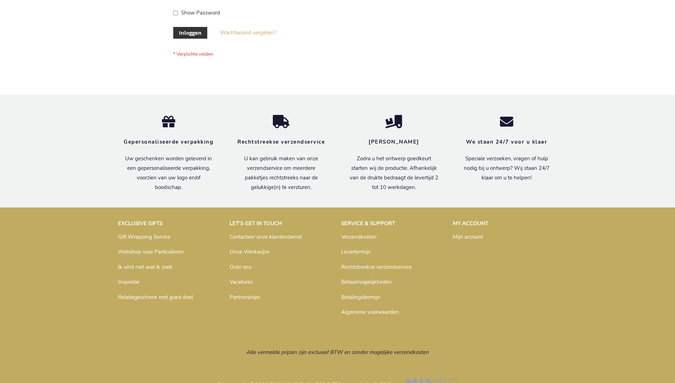
scroll to position [240, 0]
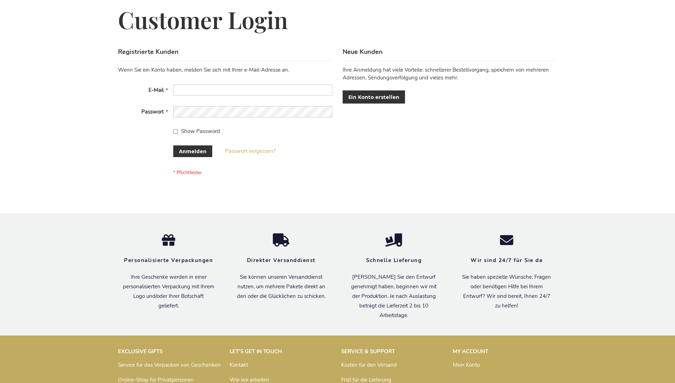
scroll to position [237, 0]
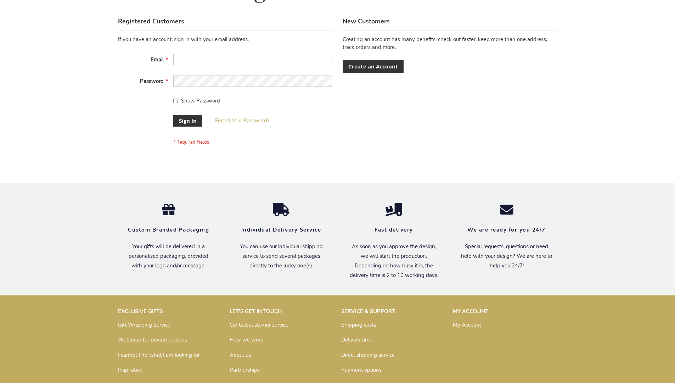
scroll to position [228, 0]
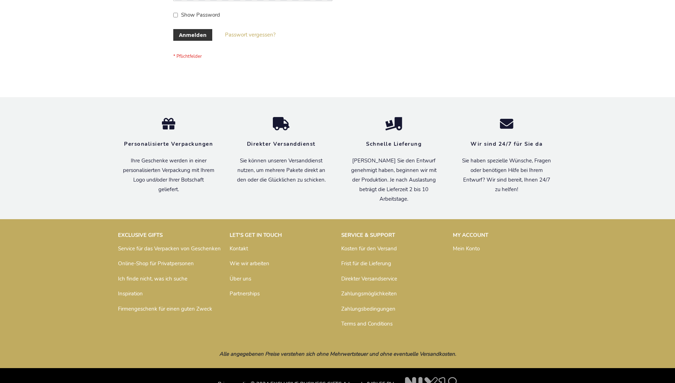
scroll to position [237, 0]
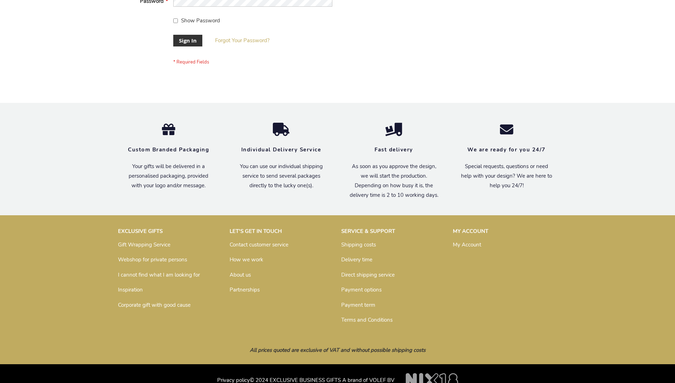
scroll to position [228, 0]
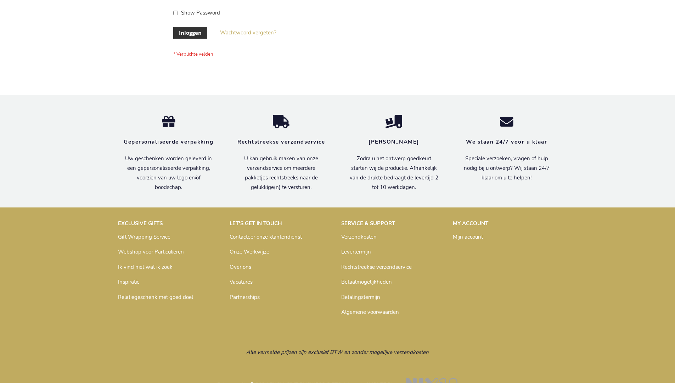
scroll to position [240, 0]
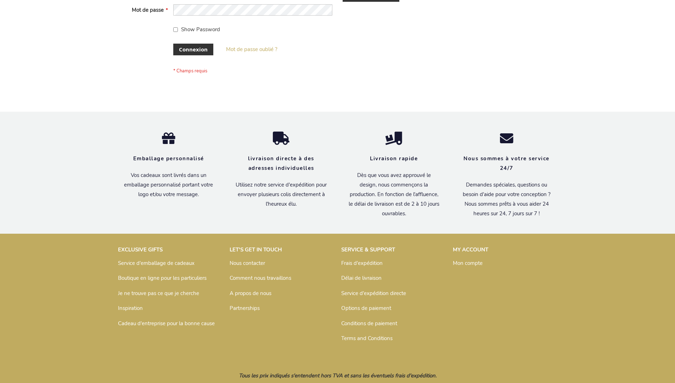
scroll to position [244, 0]
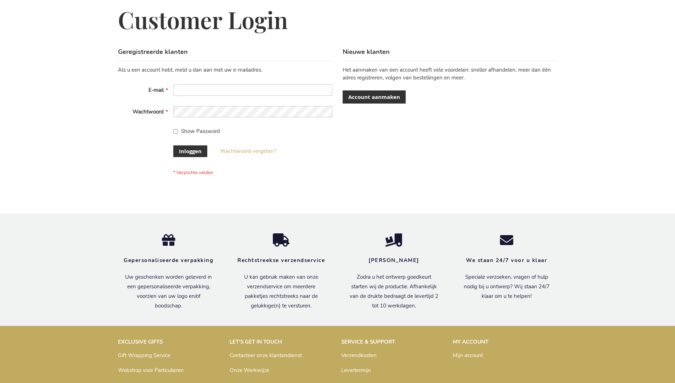
scroll to position [240, 0]
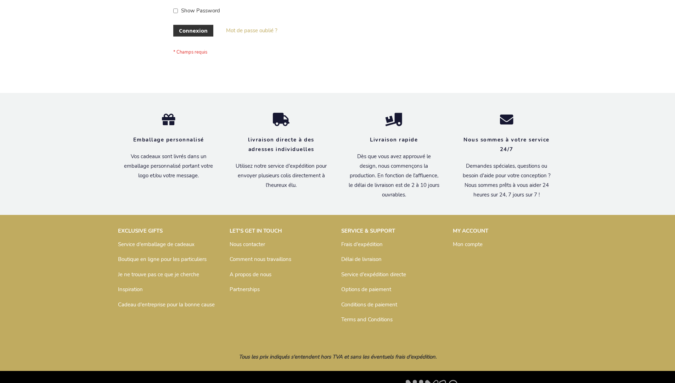
scroll to position [244, 0]
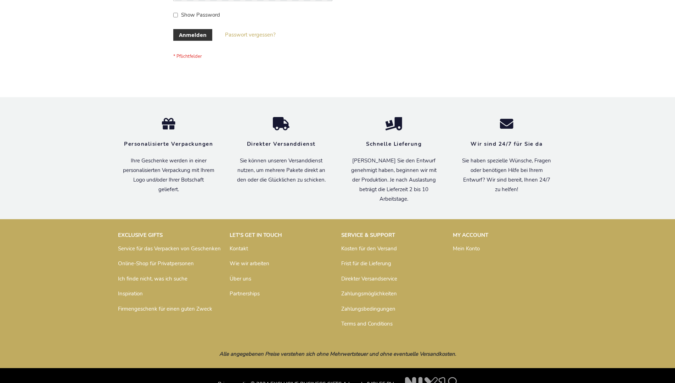
scroll to position [237, 0]
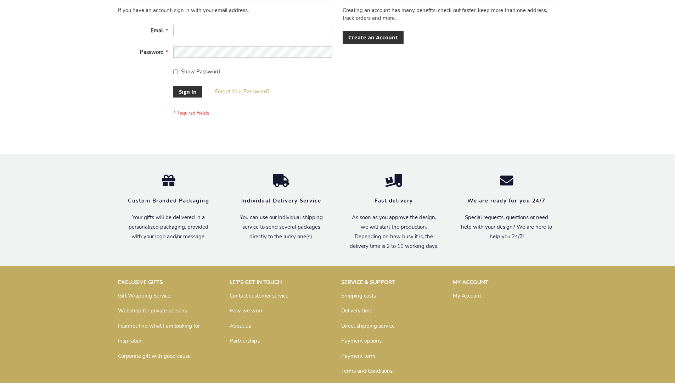
scroll to position [228, 0]
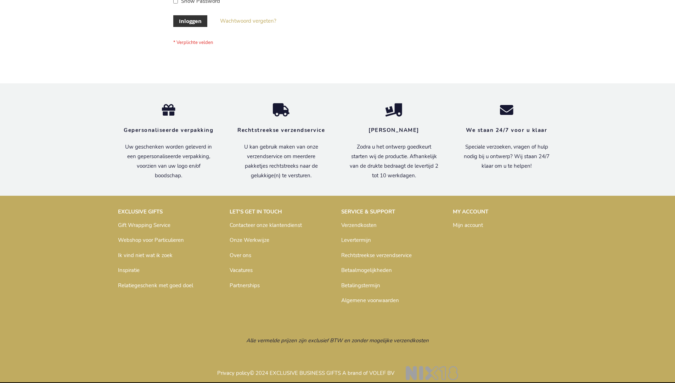
scroll to position [240, 0]
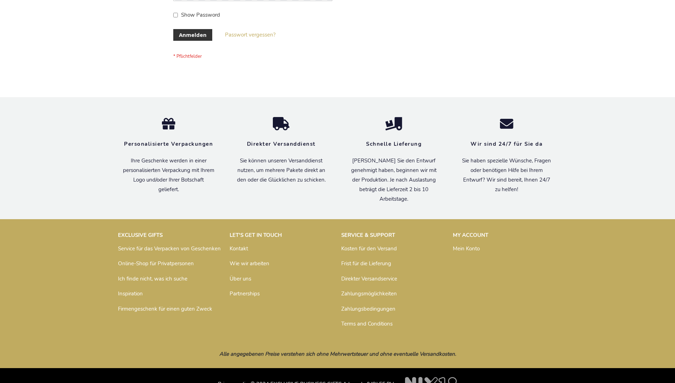
scroll to position [237, 0]
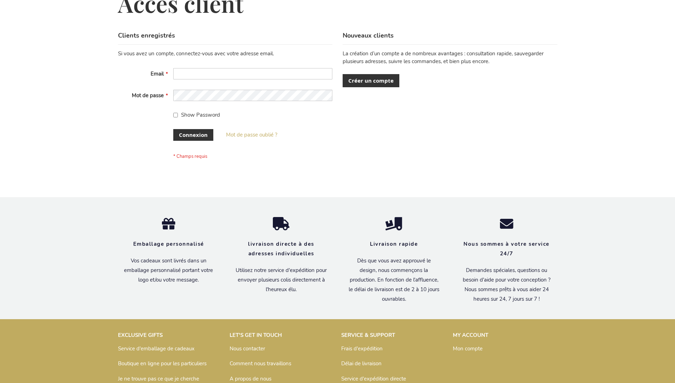
scroll to position [244, 0]
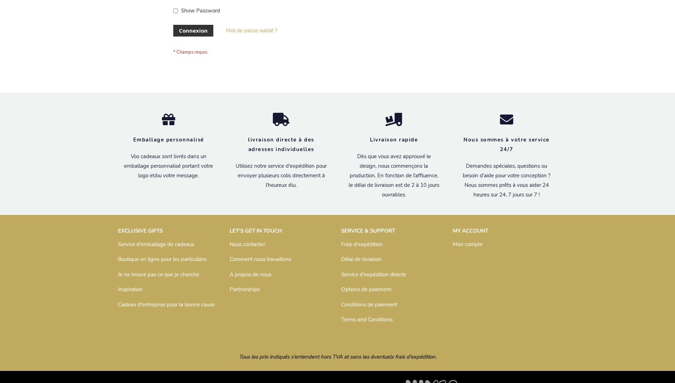
scroll to position [244, 0]
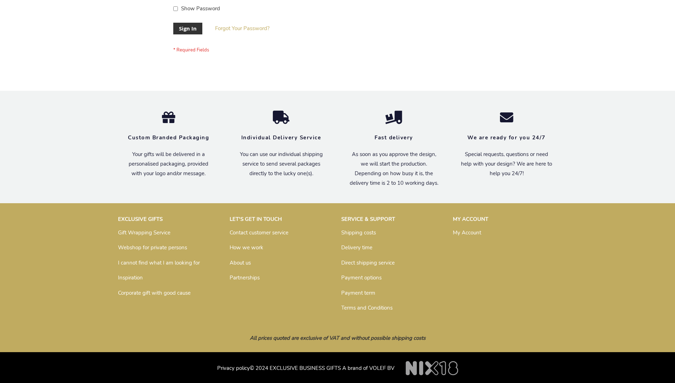
scroll to position [228, 0]
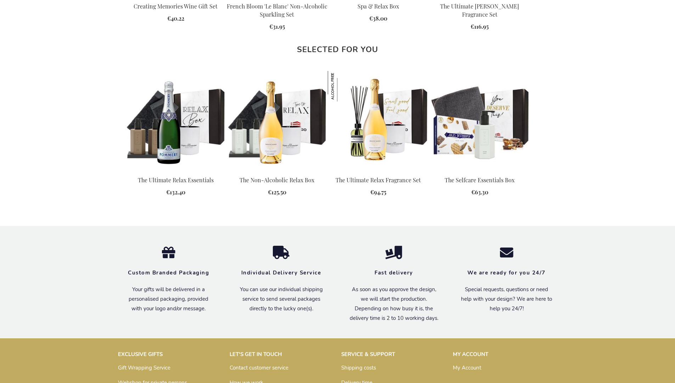
scroll to position [961, 0]
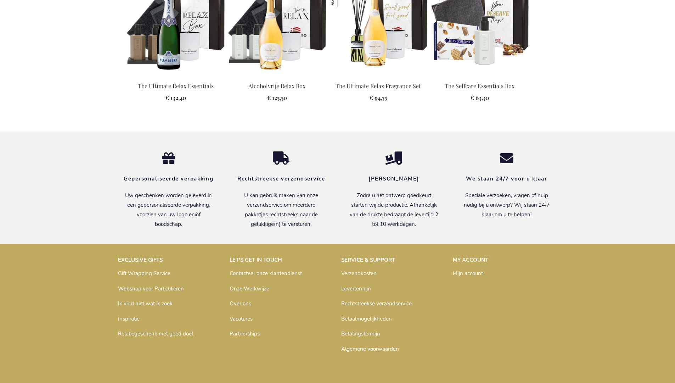
scroll to position [981, 0]
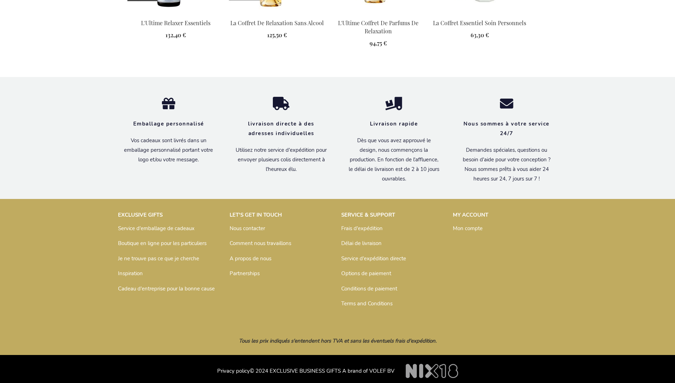
scroll to position [1001, 0]
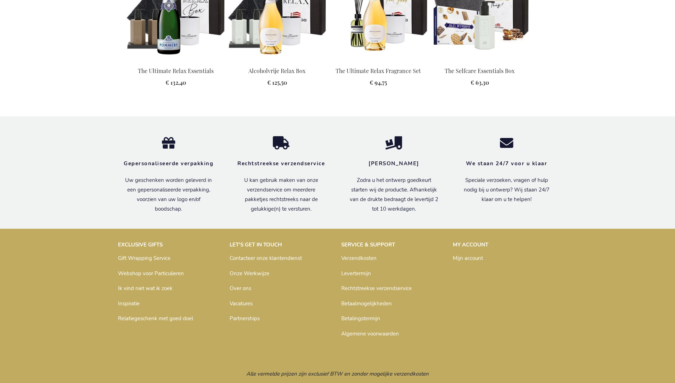
scroll to position [981, 0]
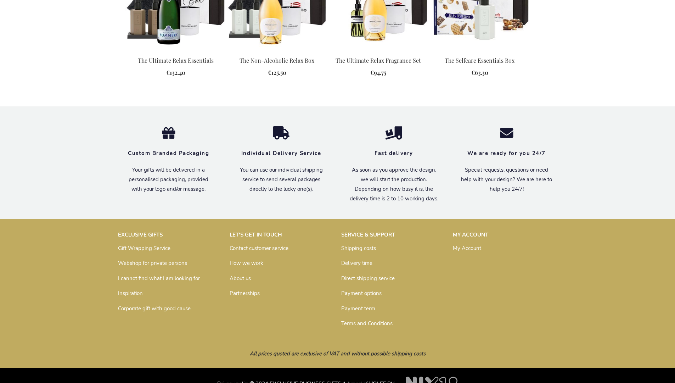
scroll to position [961, 0]
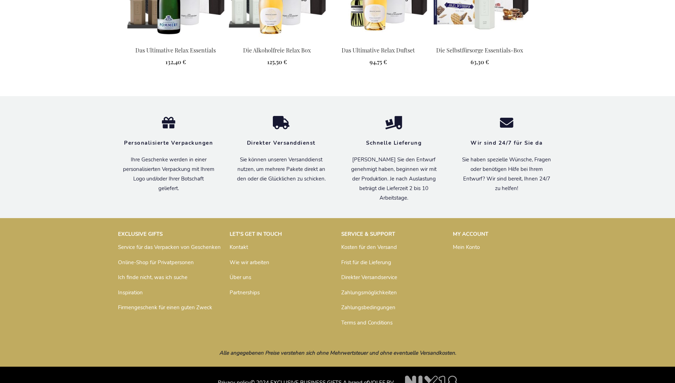
scroll to position [1001, 0]
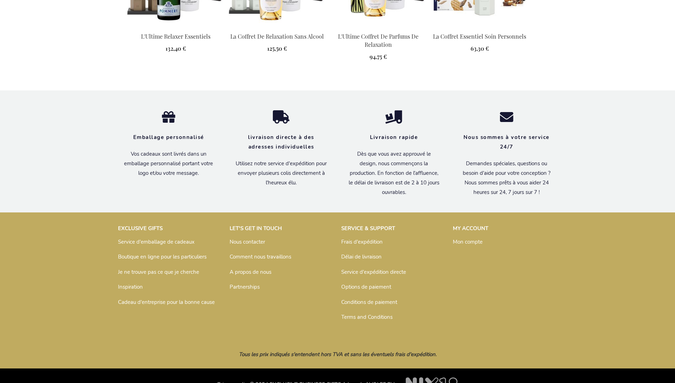
scroll to position [1001, 0]
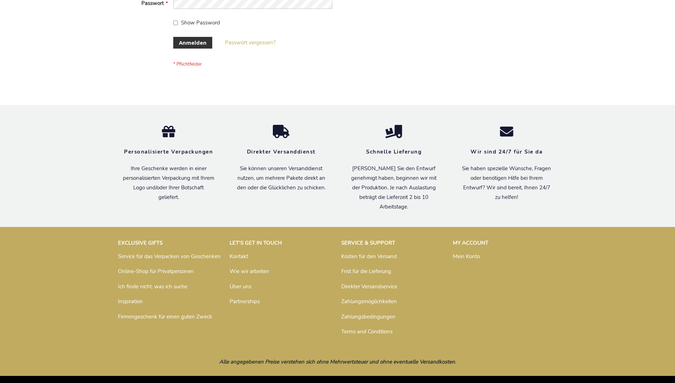
scroll to position [237, 0]
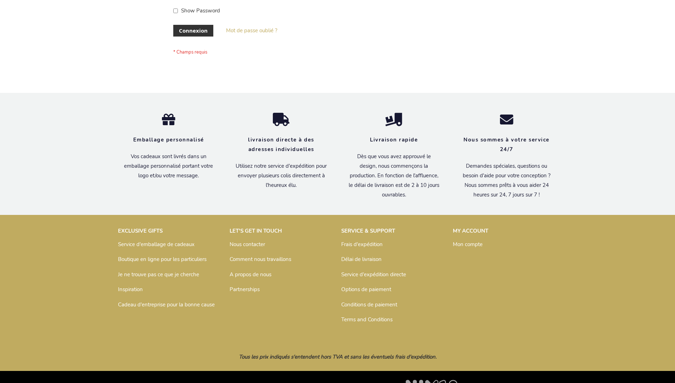
scroll to position [244, 0]
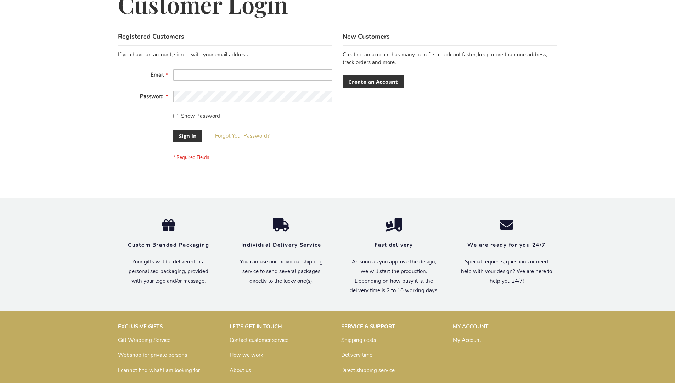
scroll to position [228, 0]
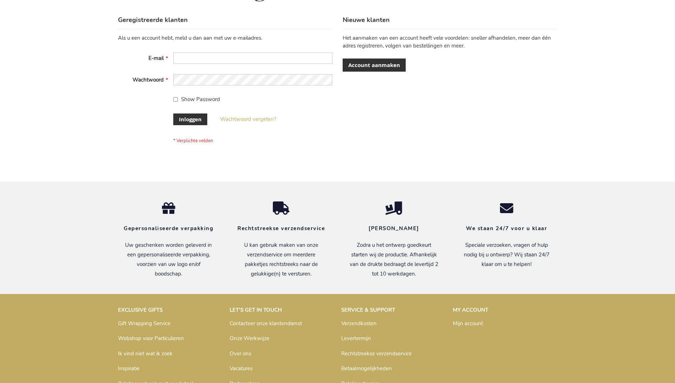
scroll to position [240, 0]
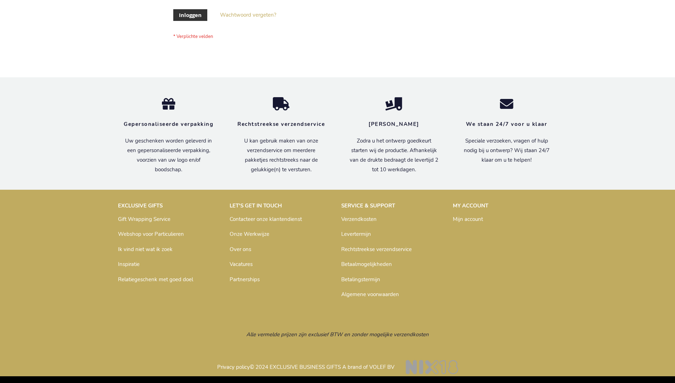
scroll to position [240, 0]
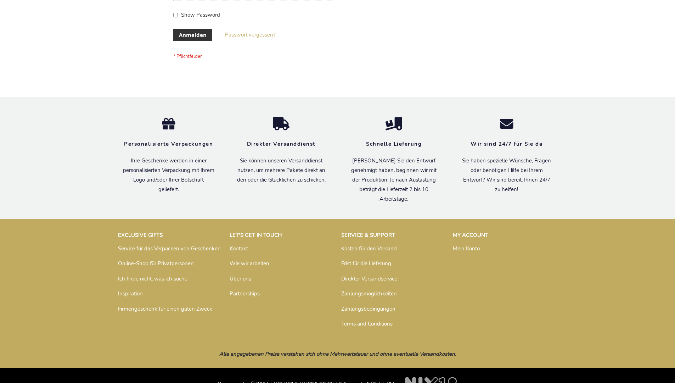
scroll to position [237, 0]
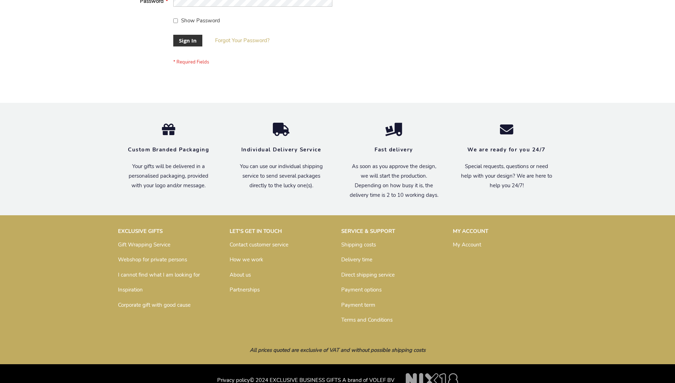
scroll to position [228, 0]
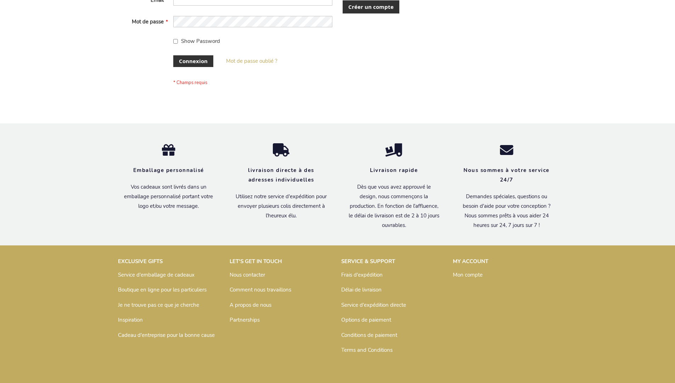
scroll to position [244, 0]
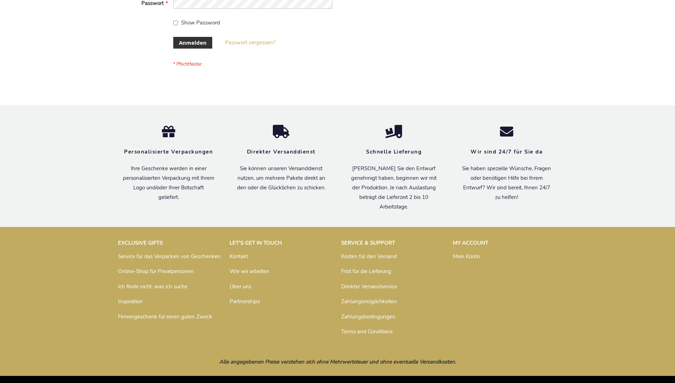
scroll to position [237, 0]
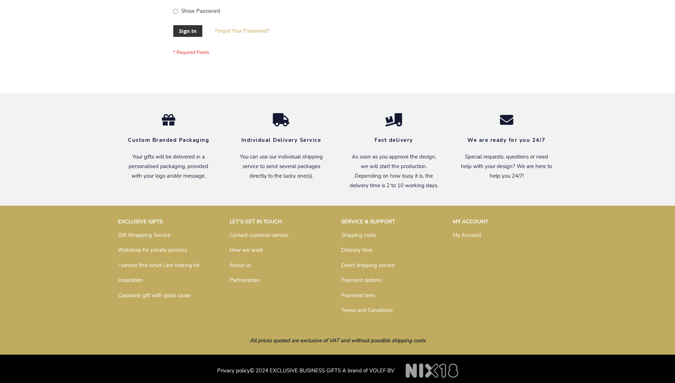
scroll to position [228, 0]
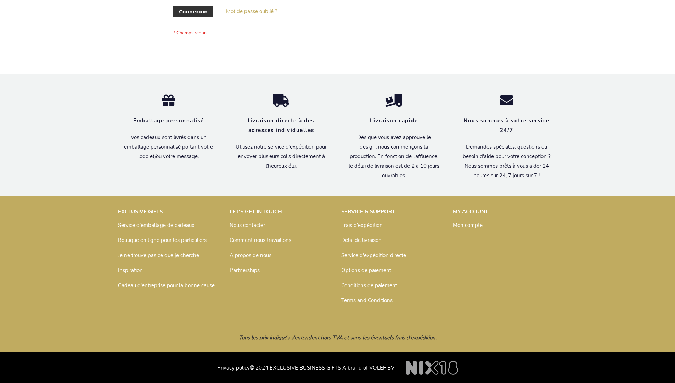
scroll to position [244, 0]
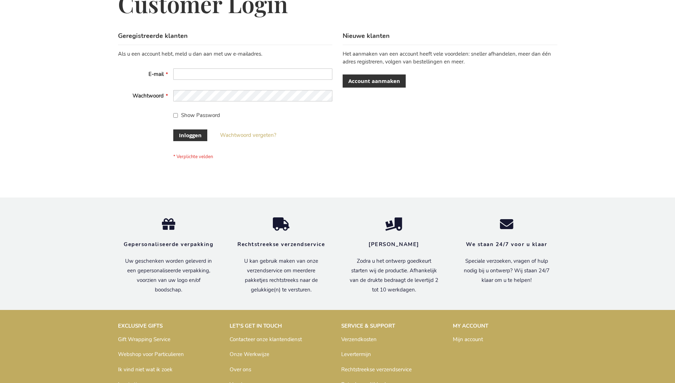
scroll to position [240, 0]
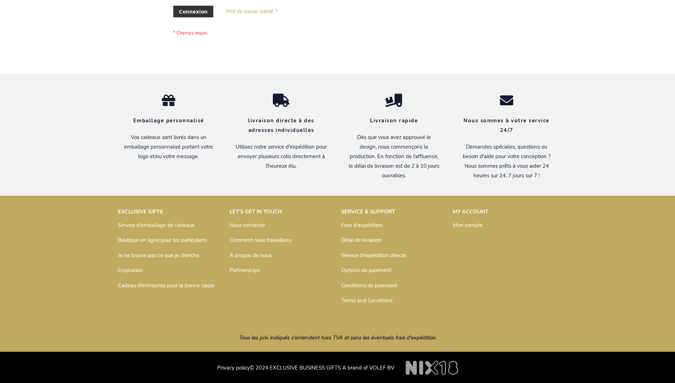
scroll to position [244, 0]
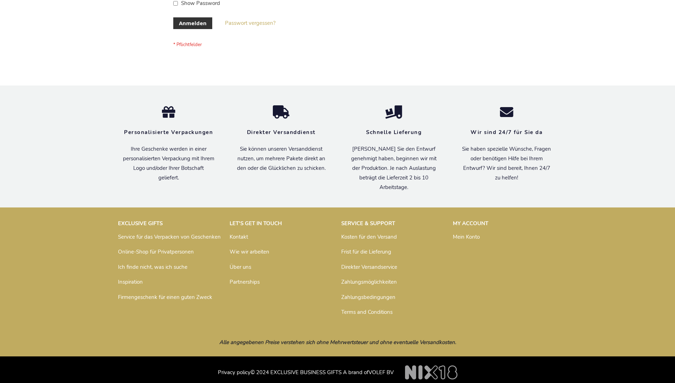
scroll to position [237, 0]
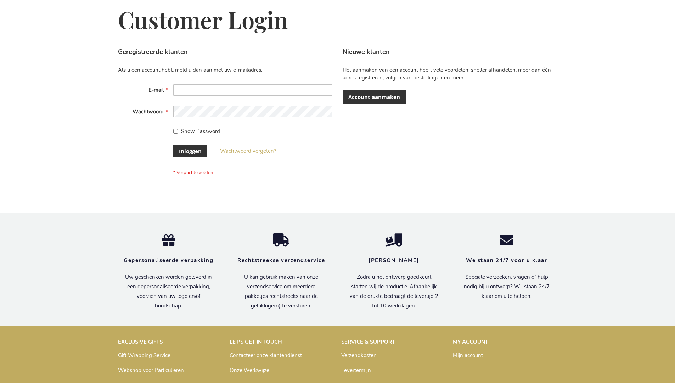
scroll to position [240, 0]
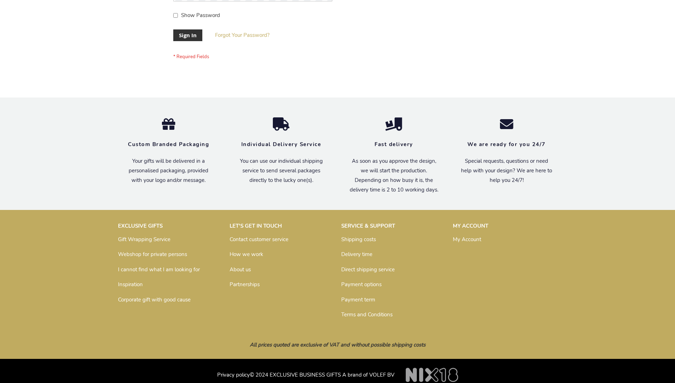
scroll to position [228, 0]
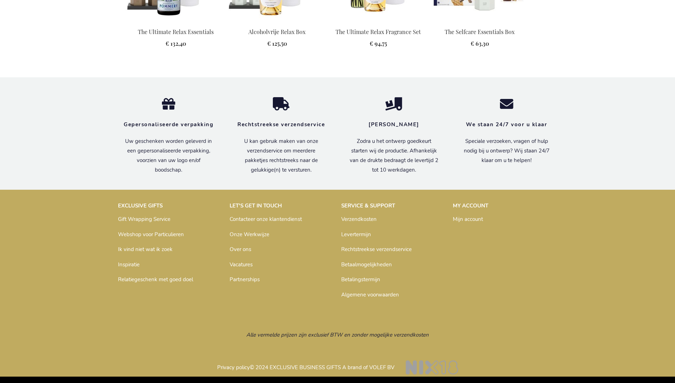
scroll to position [981, 0]
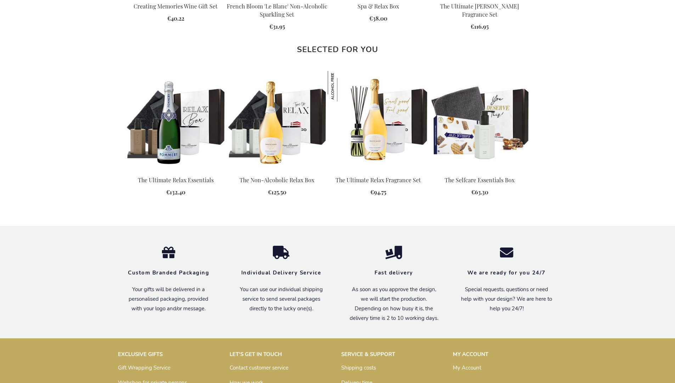
scroll to position [961, 0]
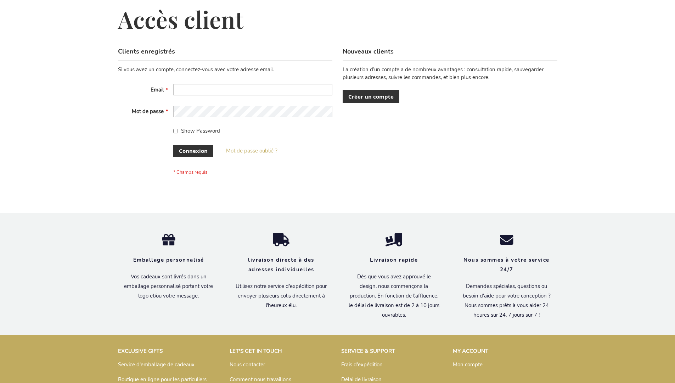
scroll to position [244, 0]
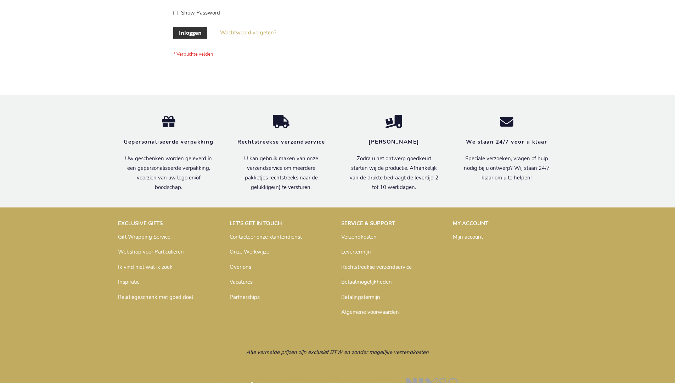
scroll to position [240, 0]
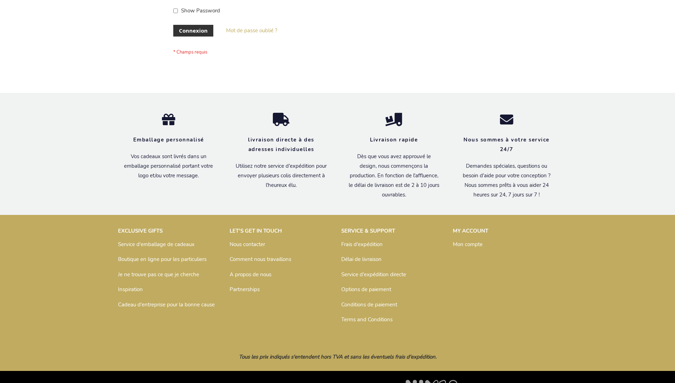
scroll to position [244, 0]
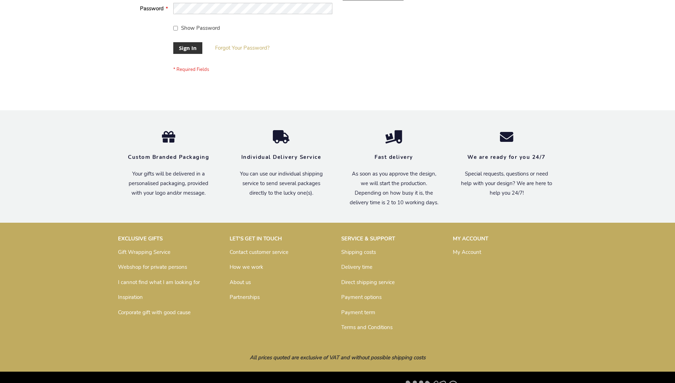
scroll to position [228, 0]
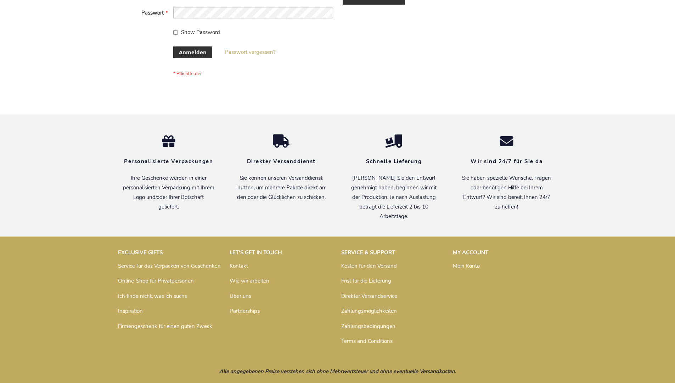
scroll to position [237, 0]
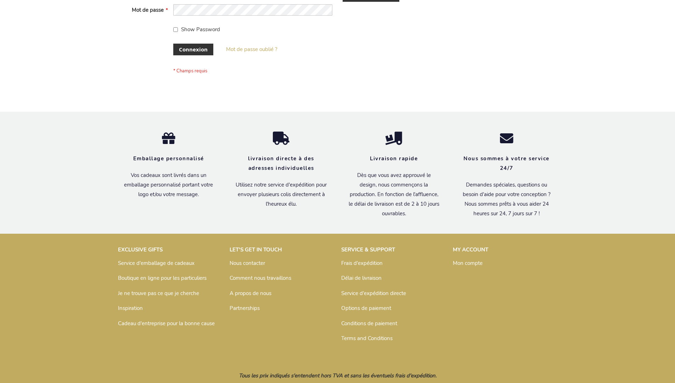
scroll to position [244, 0]
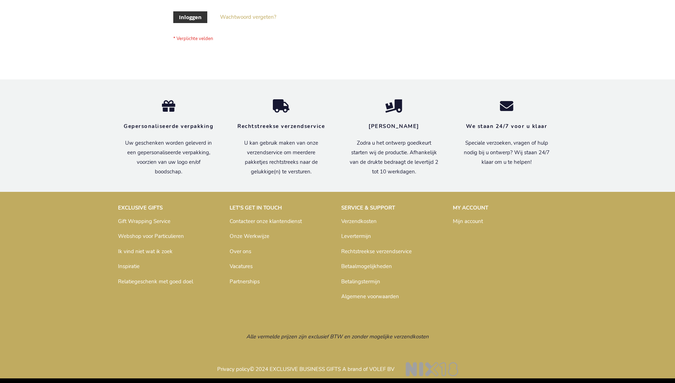
scroll to position [240, 0]
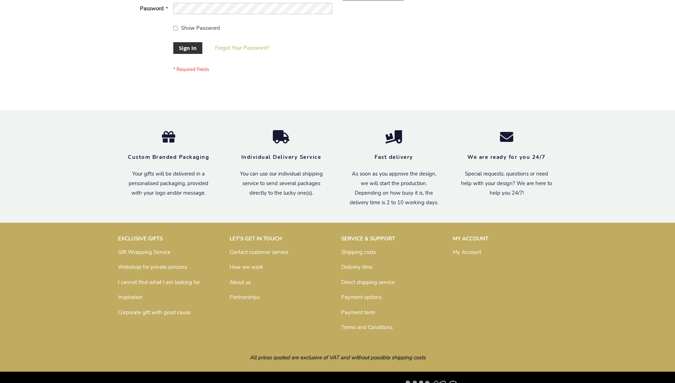
scroll to position [228, 0]
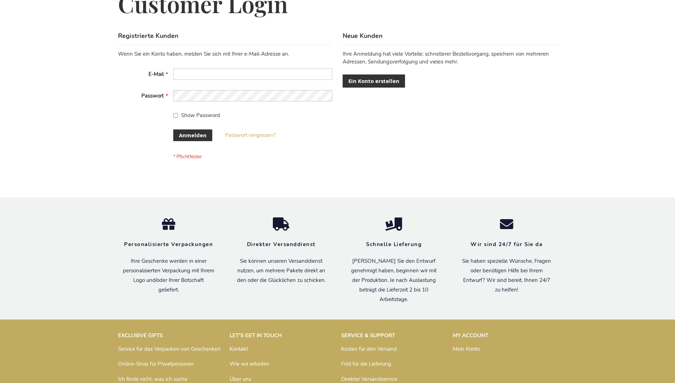
scroll to position [237, 0]
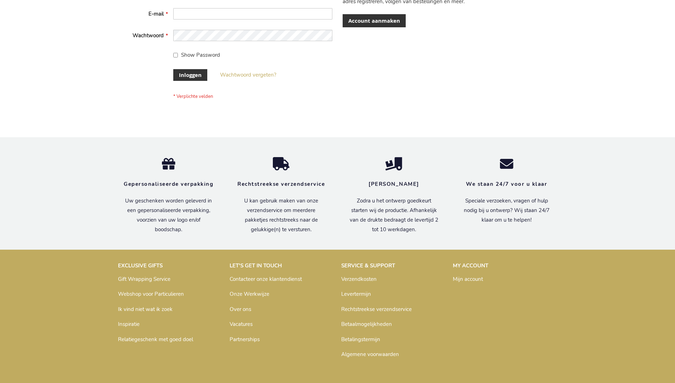
scroll to position [240, 0]
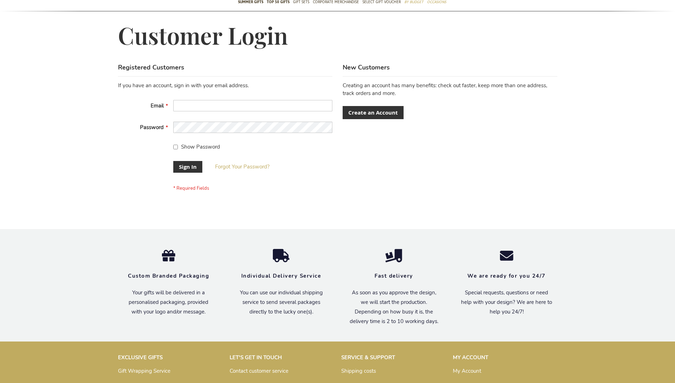
scroll to position [228, 0]
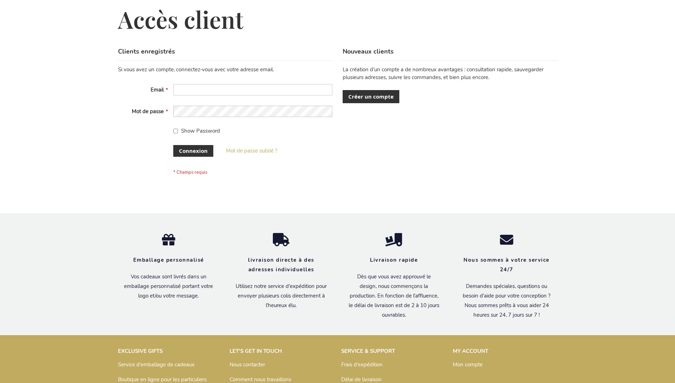
scroll to position [244, 0]
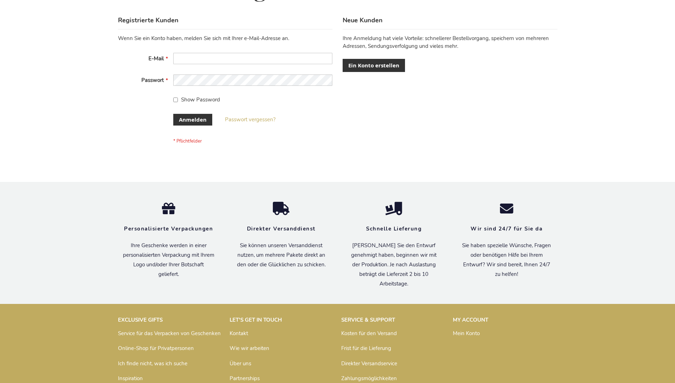
scroll to position [237, 0]
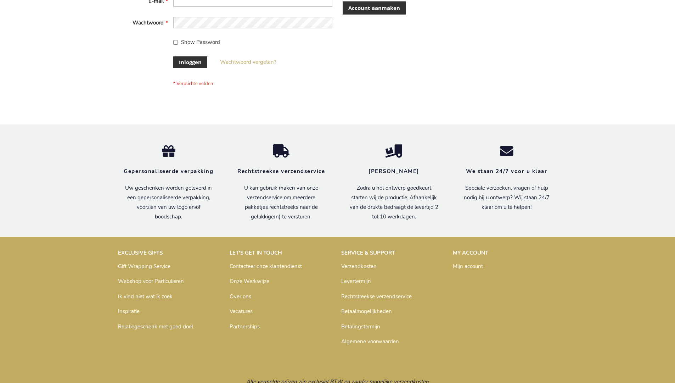
scroll to position [240, 0]
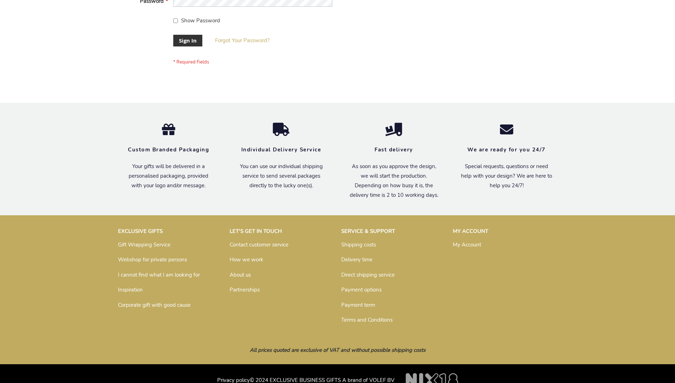
scroll to position [228, 0]
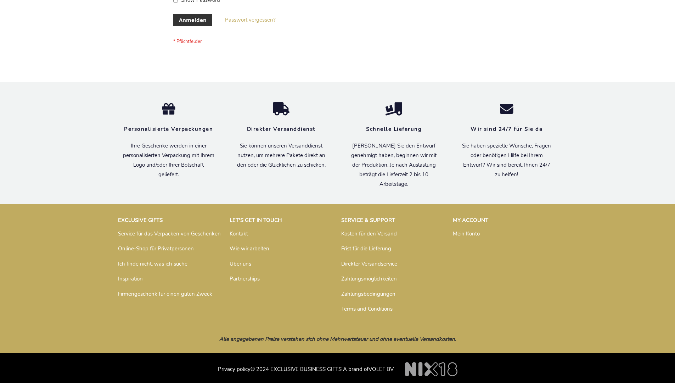
scroll to position [237, 0]
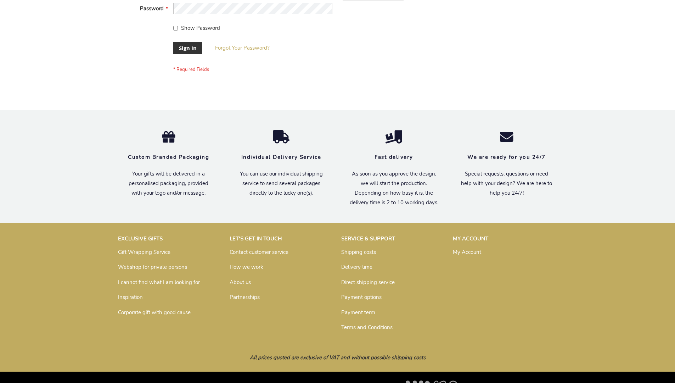
scroll to position [228, 0]
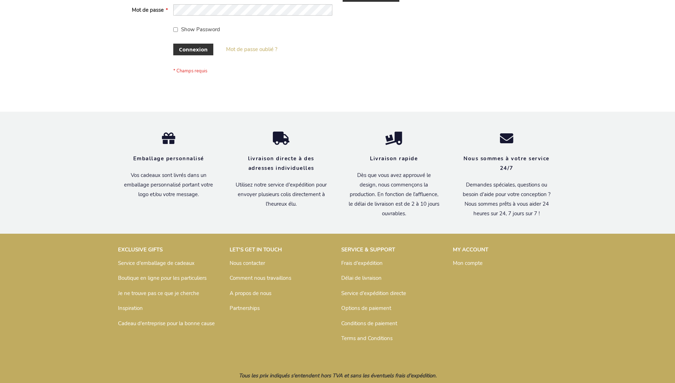
scroll to position [244, 0]
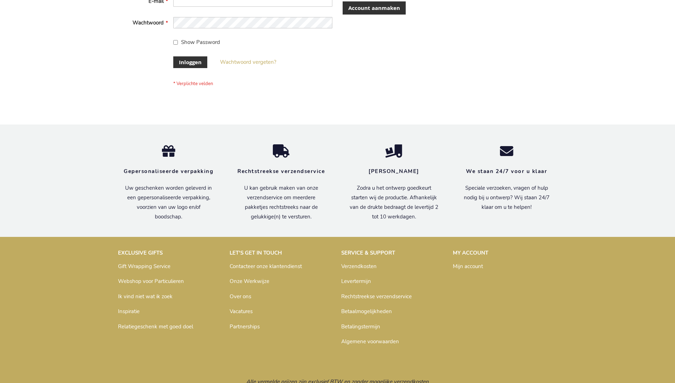
scroll to position [240, 0]
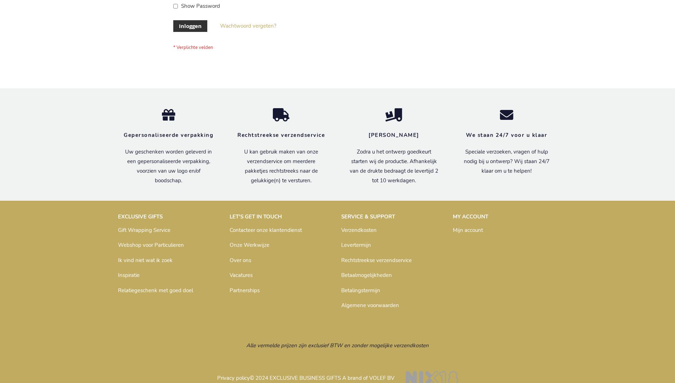
scroll to position [240, 0]
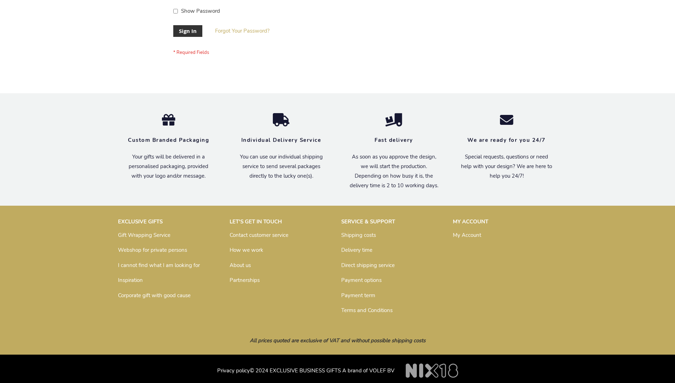
scroll to position [228, 0]
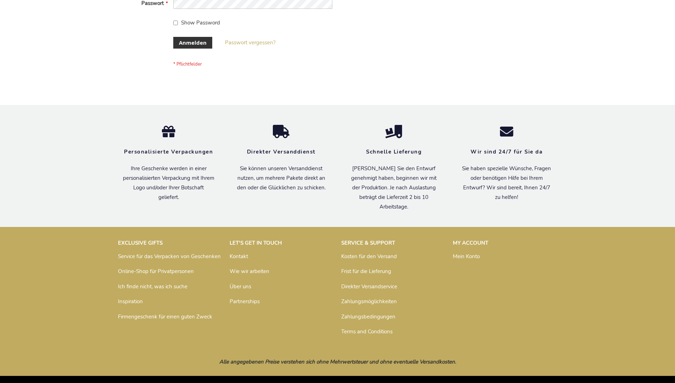
scroll to position [237, 0]
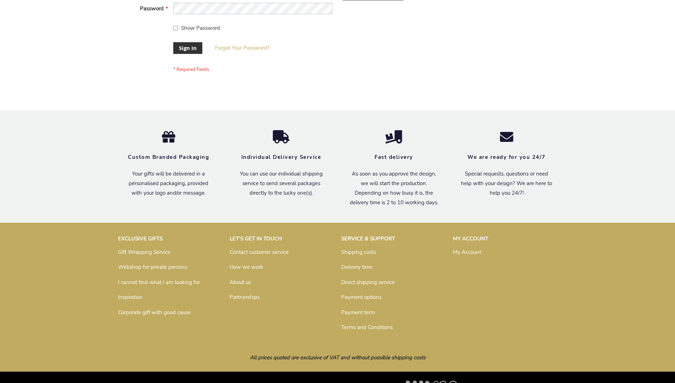
scroll to position [228, 0]
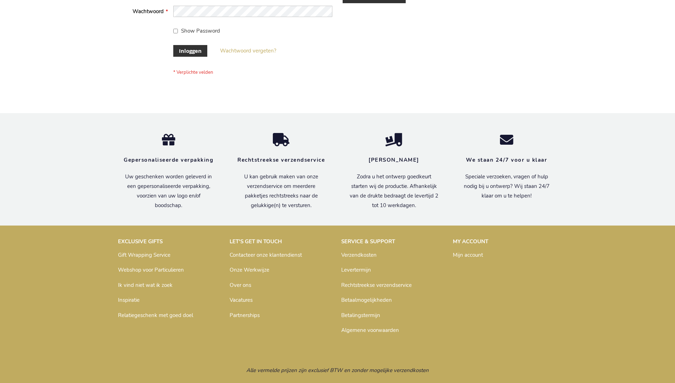
scroll to position [240, 0]
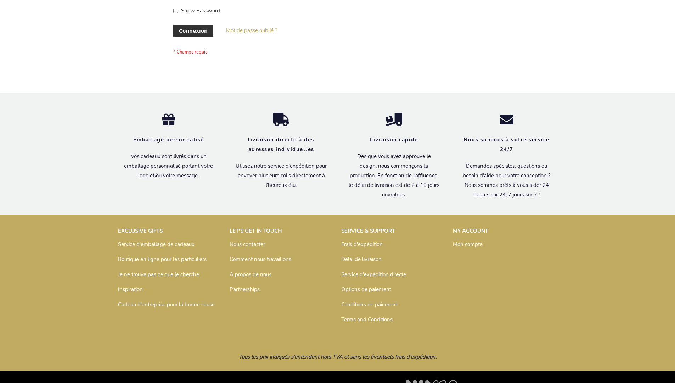
scroll to position [244, 0]
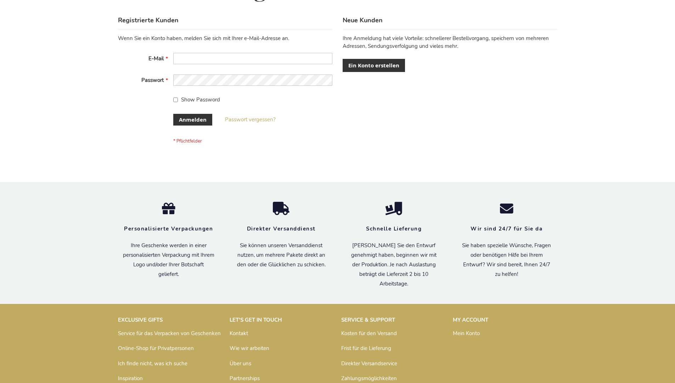
scroll to position [237, 0]
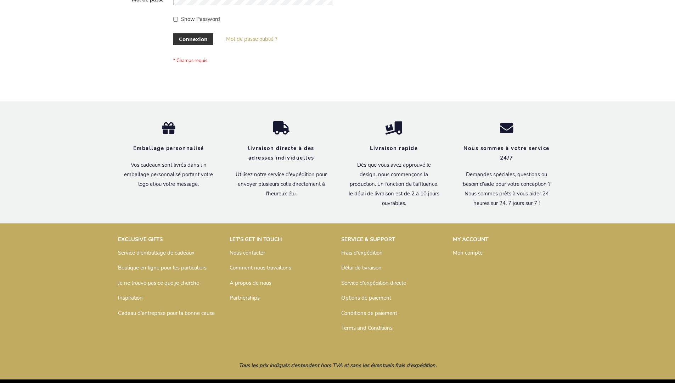
scroll to position [244, 0]
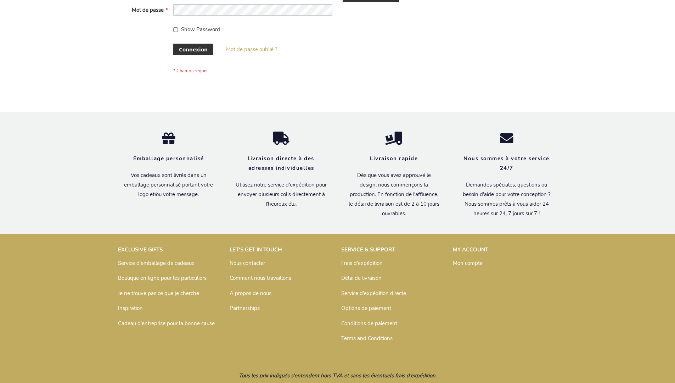
scroll to position [244, 0]
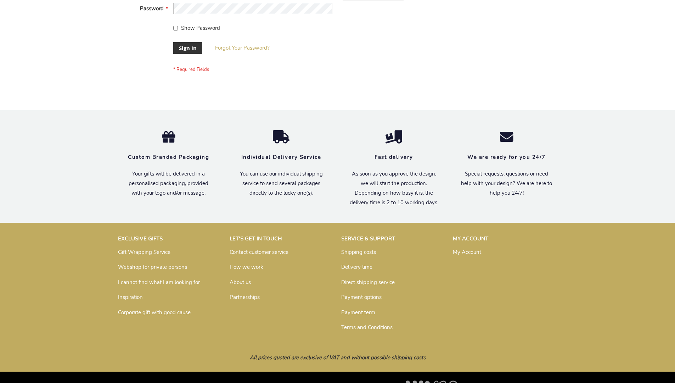
scroll to position [228, 0]
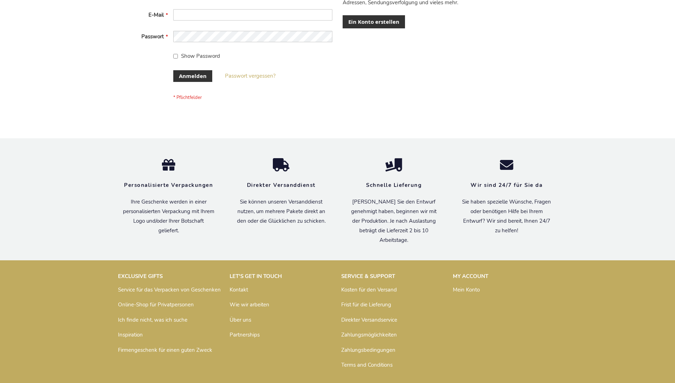
scroll to position [237, 0]
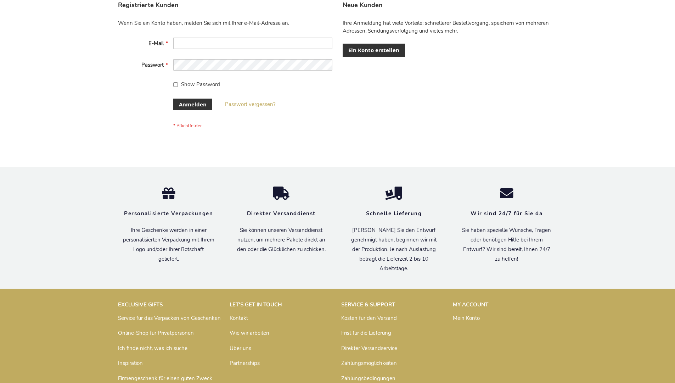
scroll to position [237, 0]
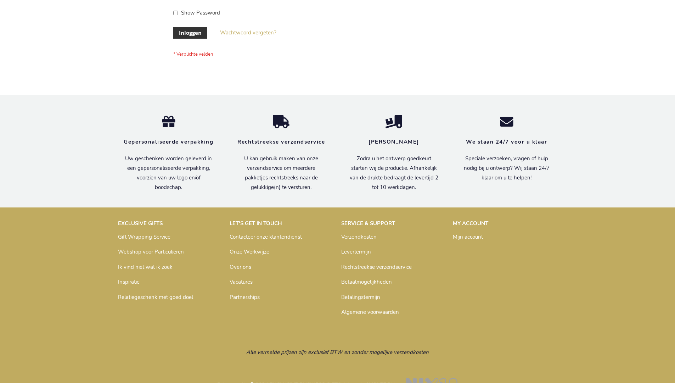
scroll to position [240, 0]
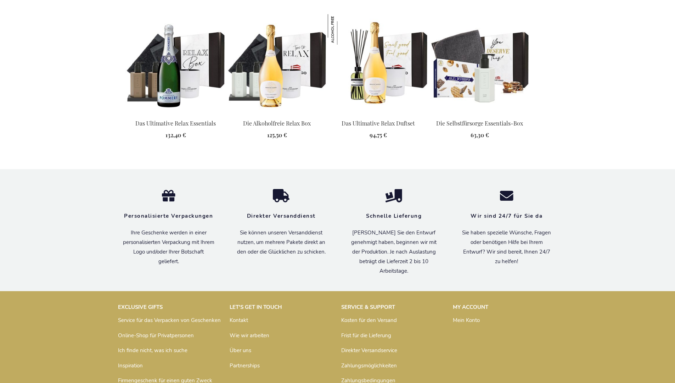
scroll to position [1001, 0]
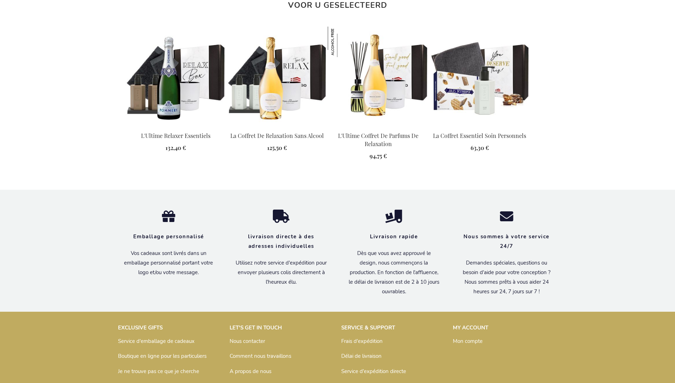
scroll to position [1001, 0]
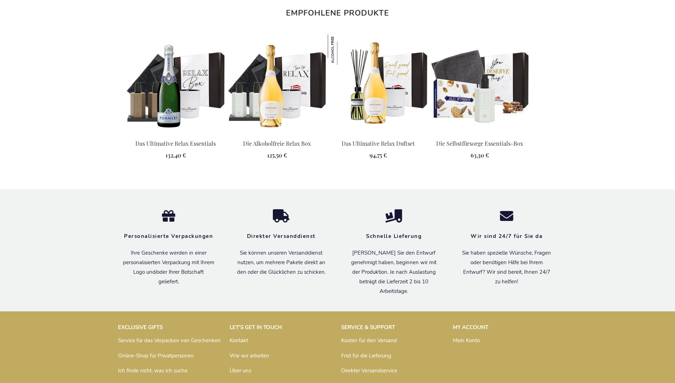
scroll to position [1001, 0]
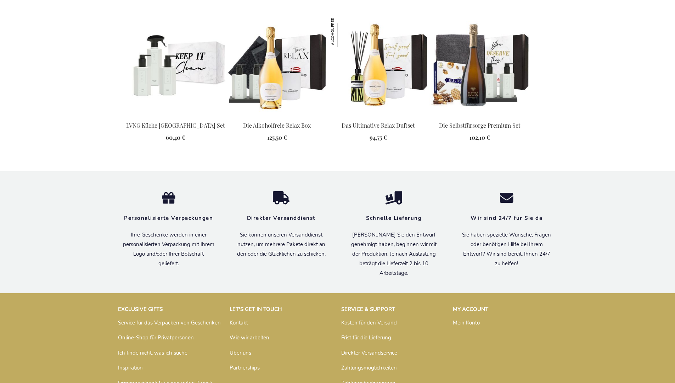
scroll to position [970, 0]
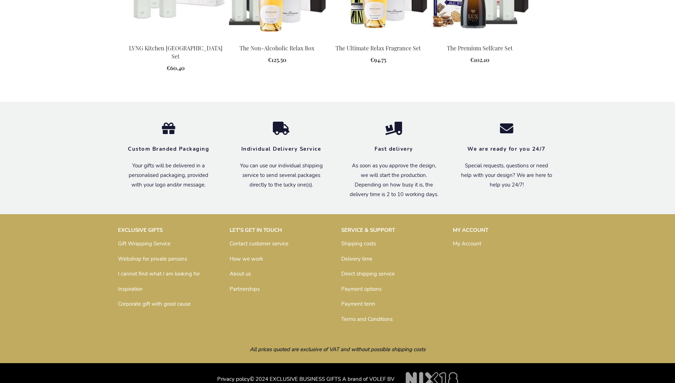
scroll to position [930, 0]
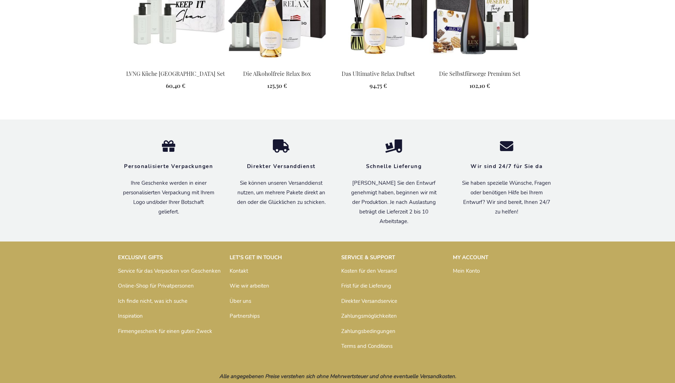
scroll to position [970, 0]
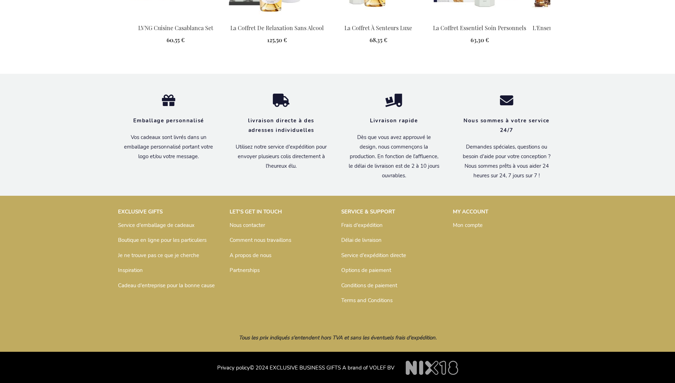
scroll to position [938, 0]
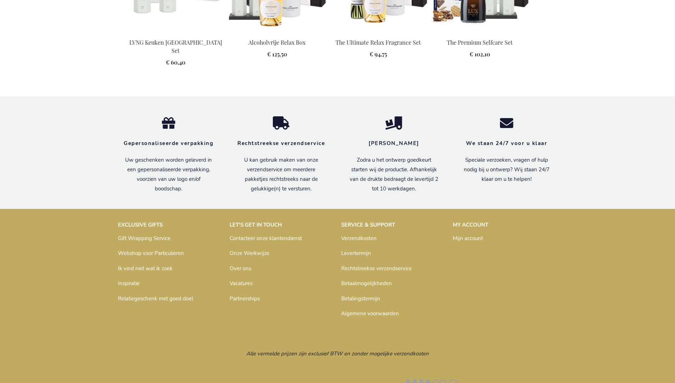
scroll to position [943, 0]
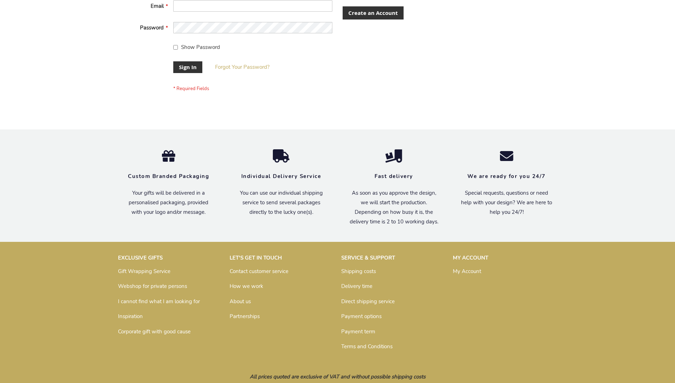
scroll to position [228, 0]
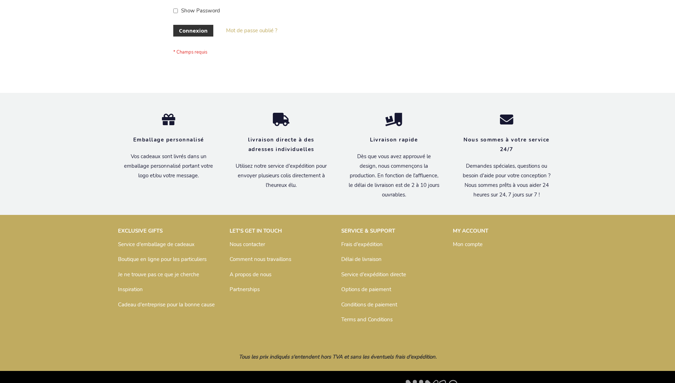
scroll to position [244, 0]
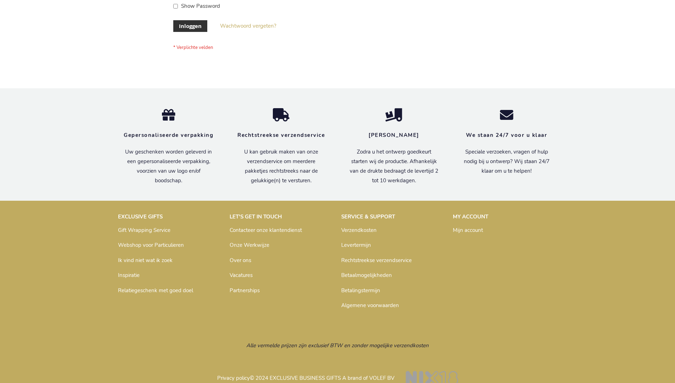
scroll to position [240, 0]
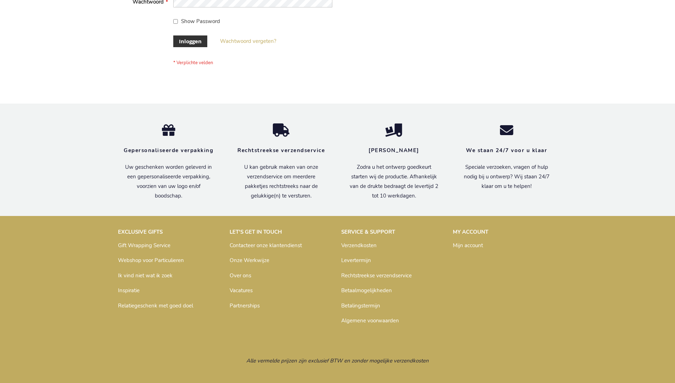
scroll to position [240, 0]
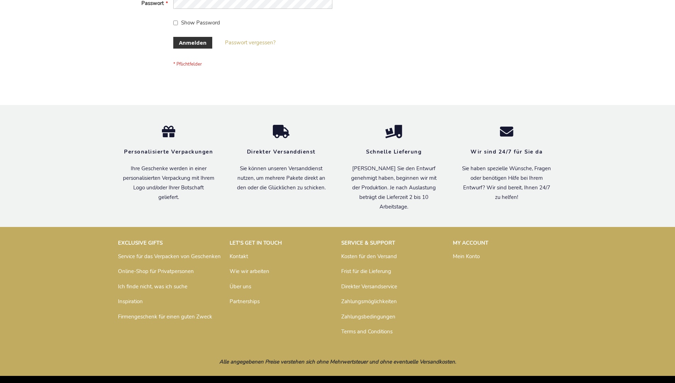
scroll to position [237, 0]
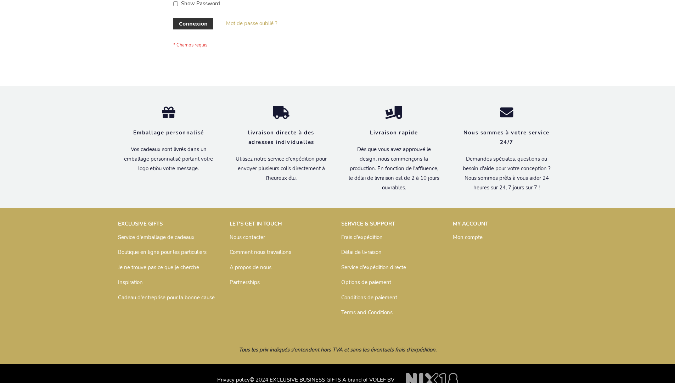
scroll to position [244, 0]
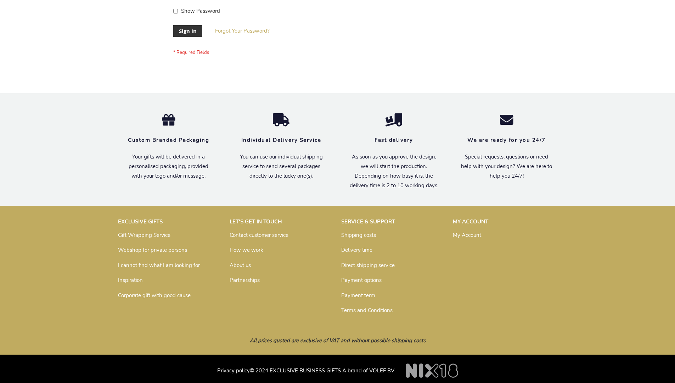
scroll to position [228, 0]
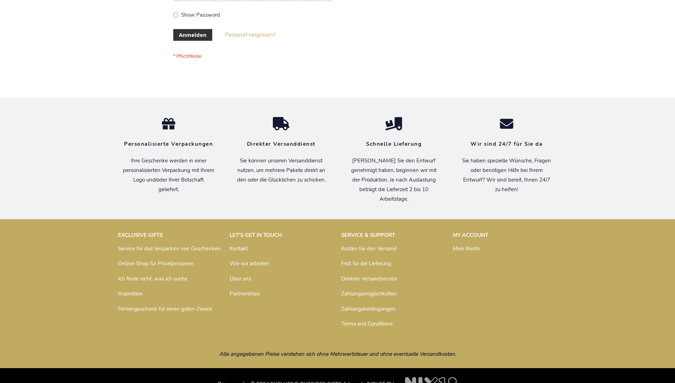
scroll to position [237, 0]
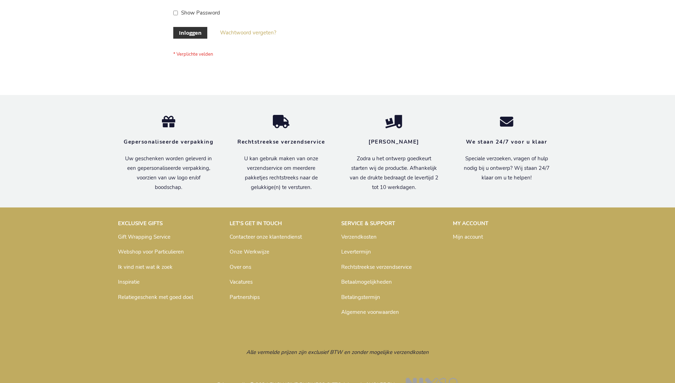
scroll to position [240, 0]
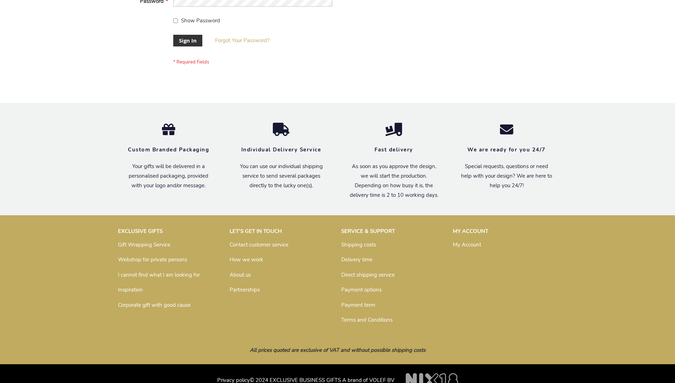
scroll to position [228, 0]
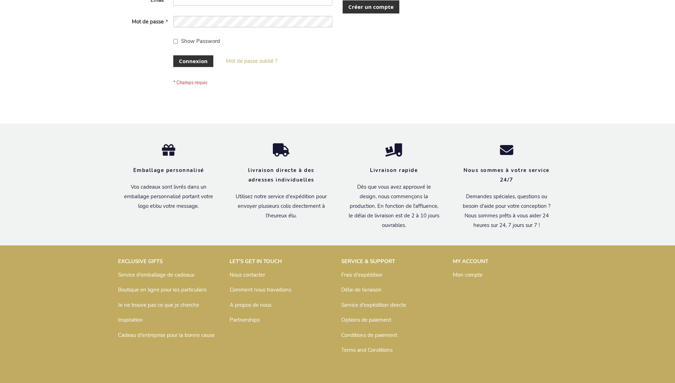
scroll to position [244, 0]
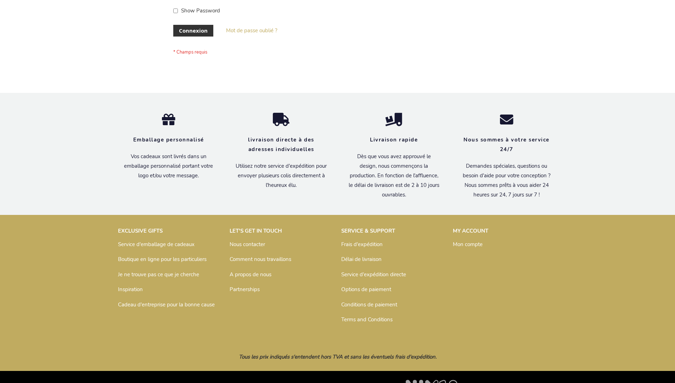
scroll to position [244, 0]
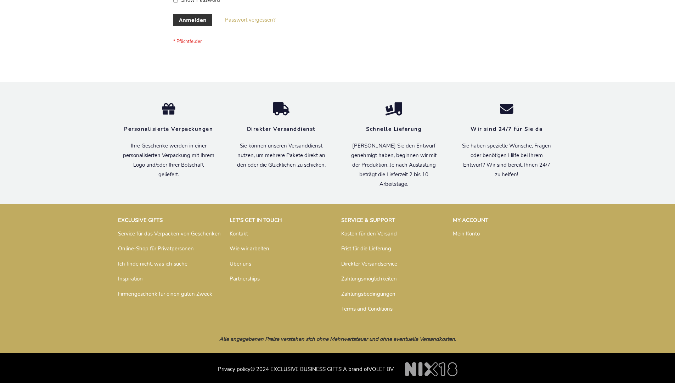
scroll to position [237, 0]
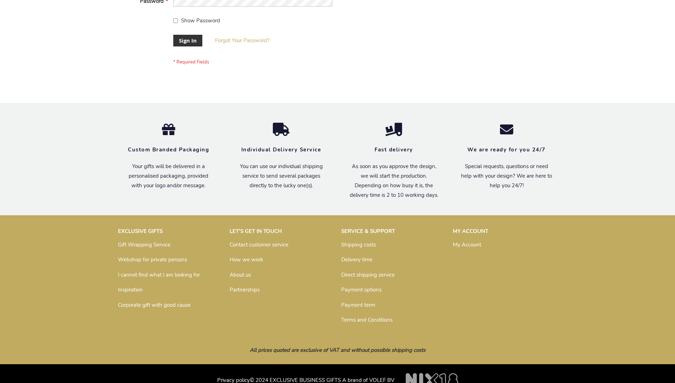
scroll to position [228, 0]
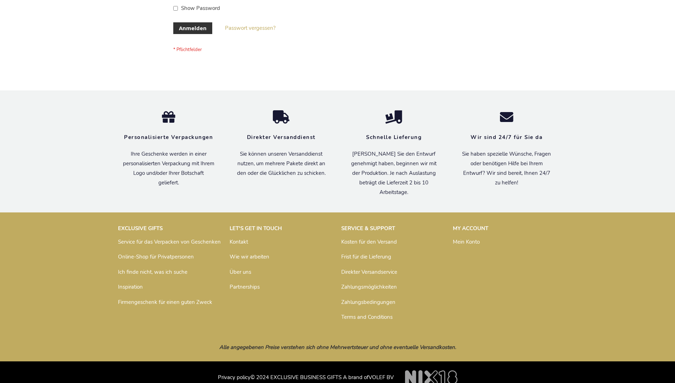
scroll to position [237, 0]
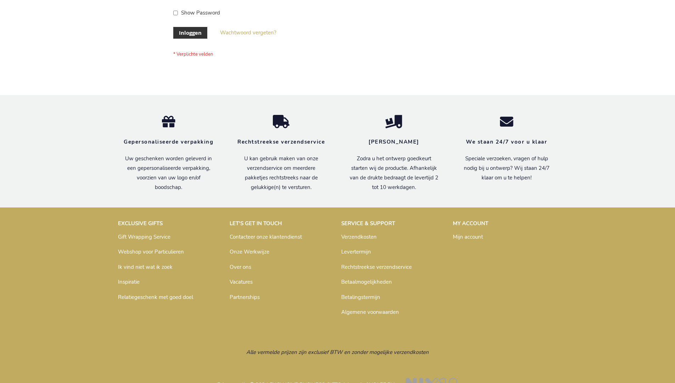
scroll to position [240, 0]
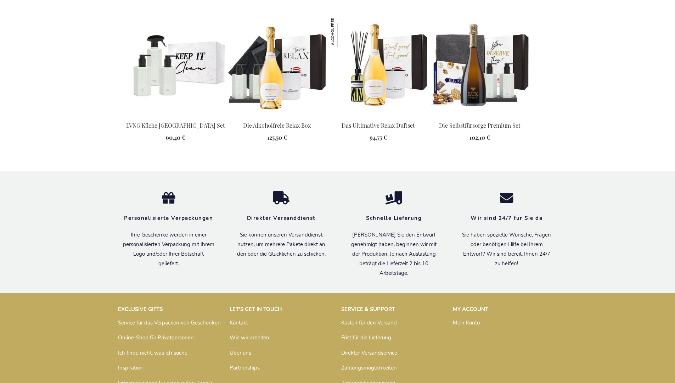
scroll to position [970, 0]
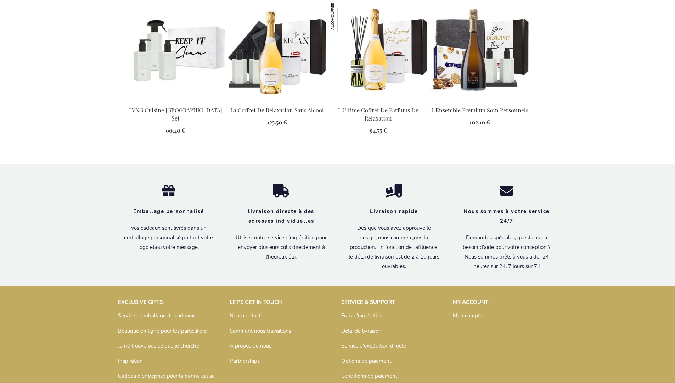
scroll to position [970, 0]
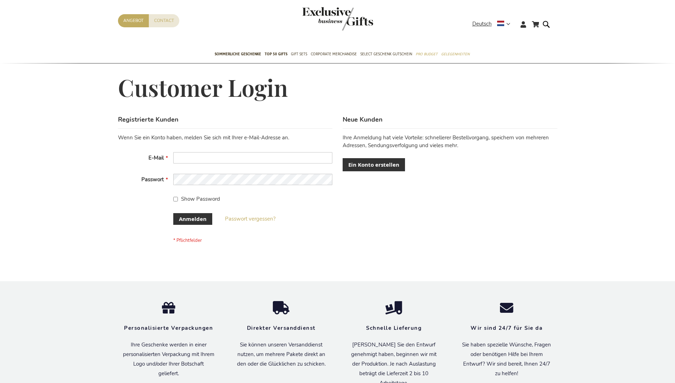
scroll to position [232, 0]
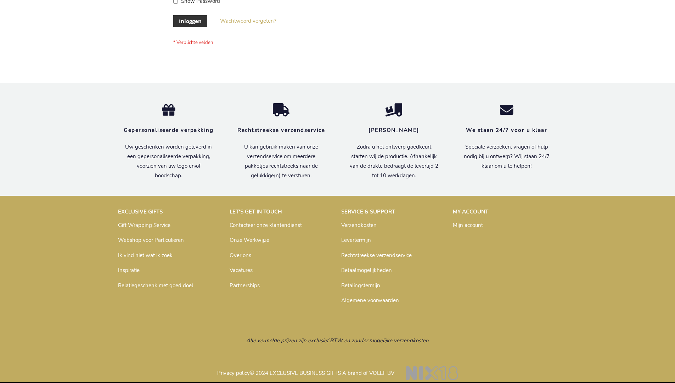
scroll to position [240, 0]
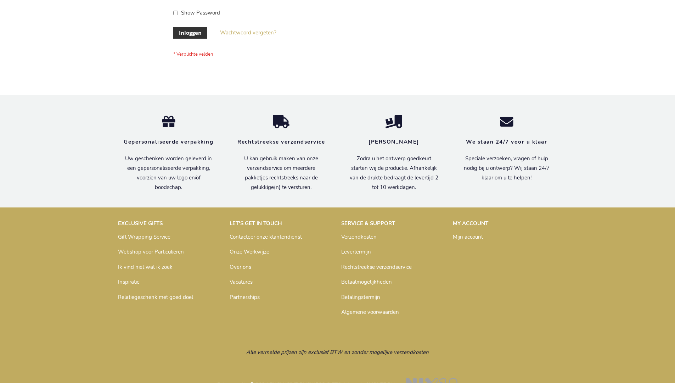
scroll to position [240, 0]
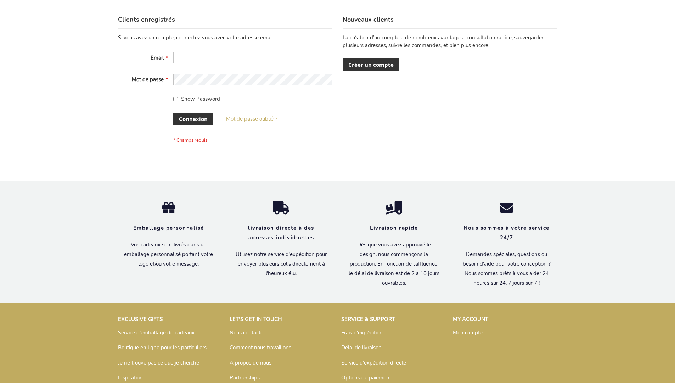
scroll to position [244, 0]
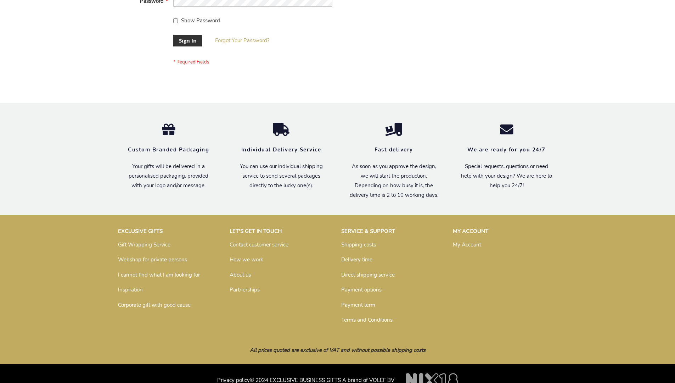
scroll to position [228, 0]
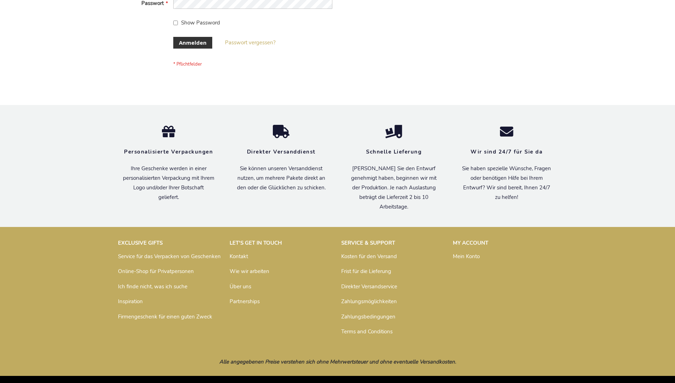
scroll to position [237, 0]
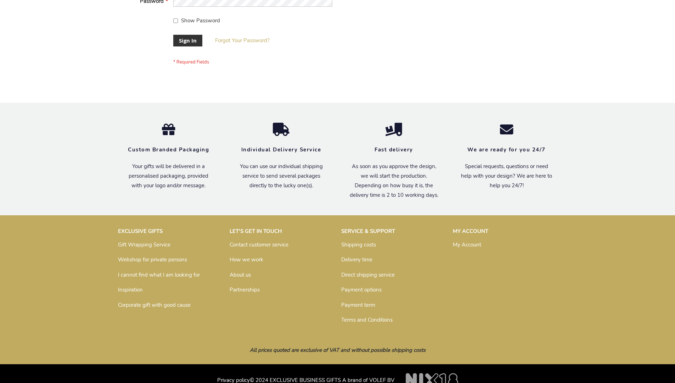
scroll to position [228, 0]
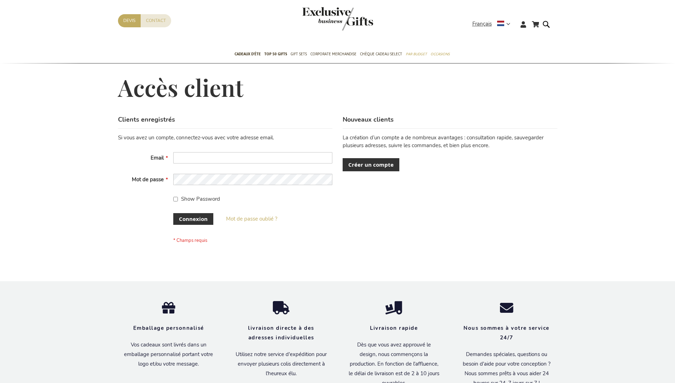
scroll to position [244, 0]
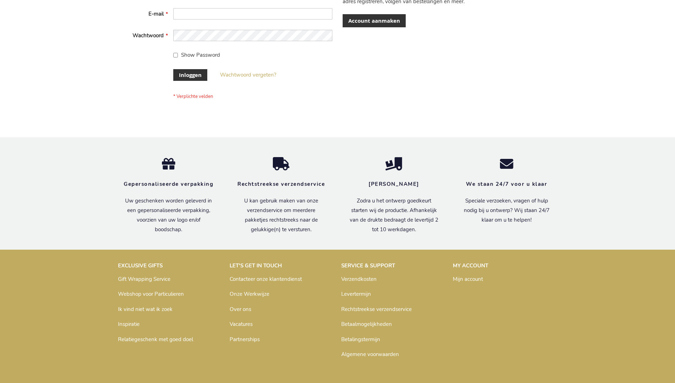
scroll to position [240, 0]
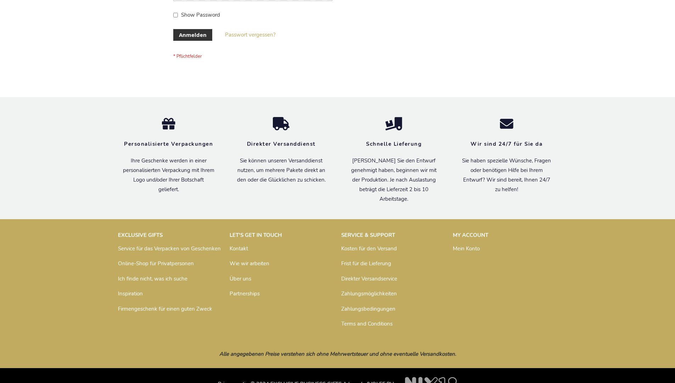
scroll to position [237, 0]
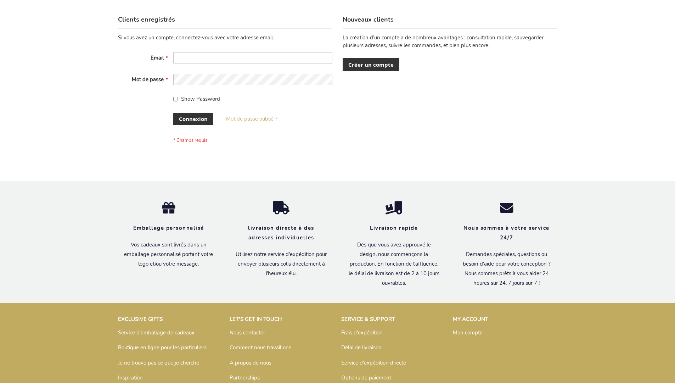
scroll to position [244, 0]
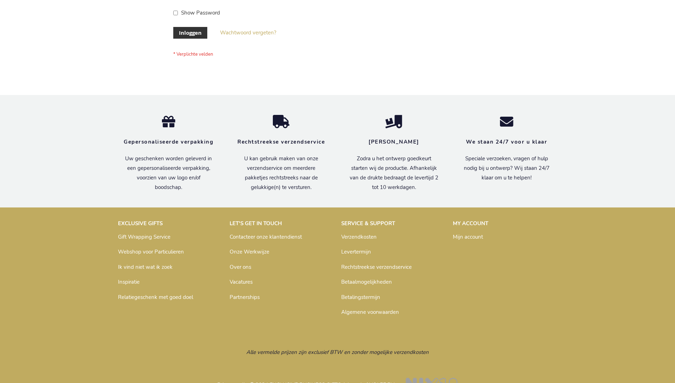
scroll to position [240, 0]
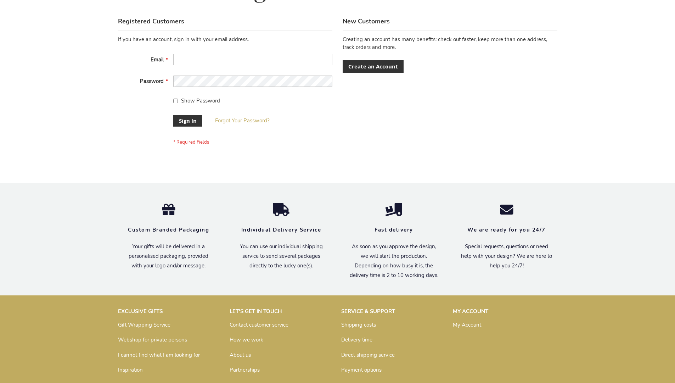
scroll to position [228, 0]
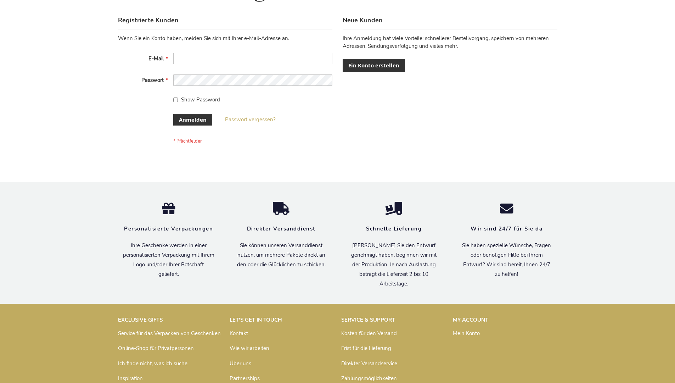
scroll to position [237, 0]
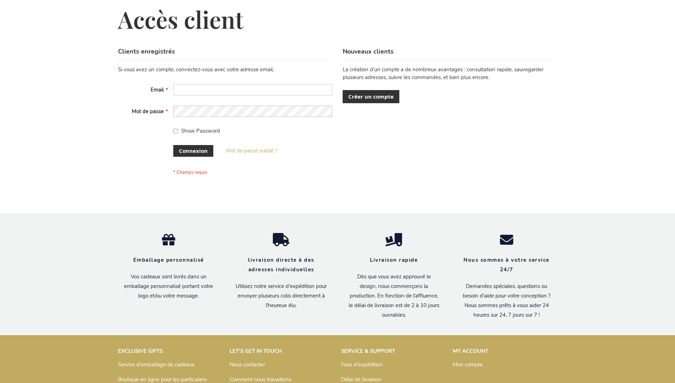
scroll to position [244, 0]
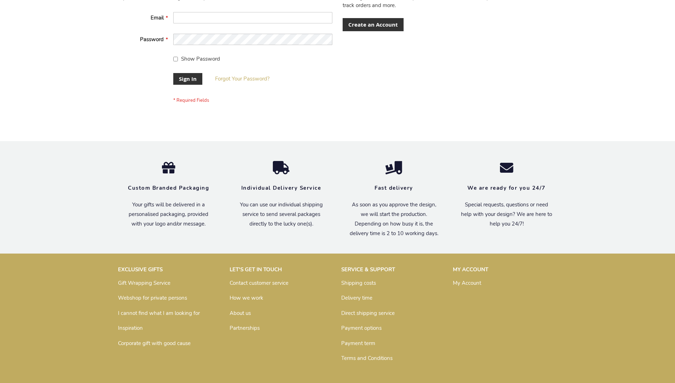
scroll to position [228, 0]
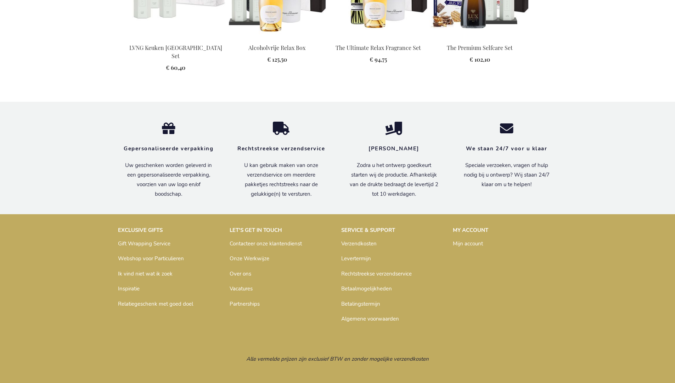
scroll to position [943, 0]
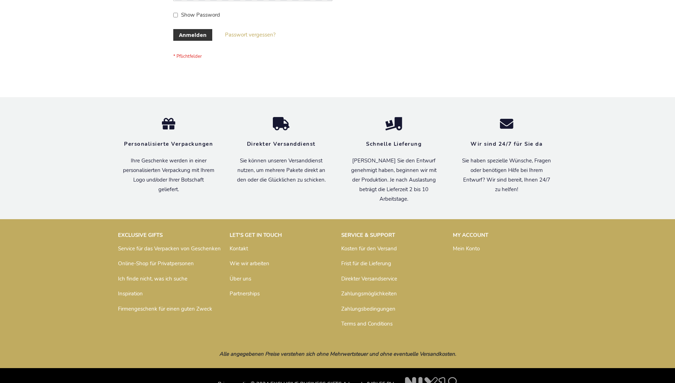
scroll to position [237, 0]
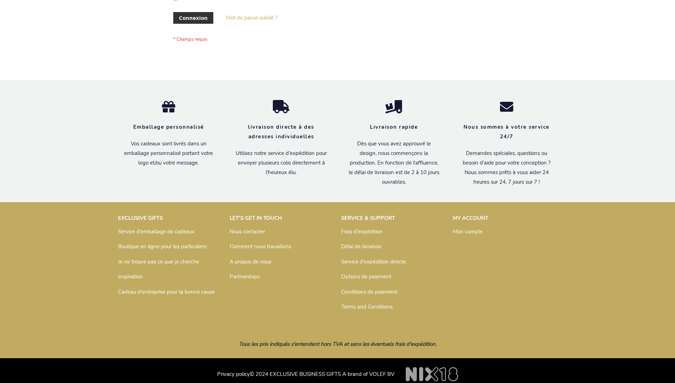
scroll to position [244, 0]
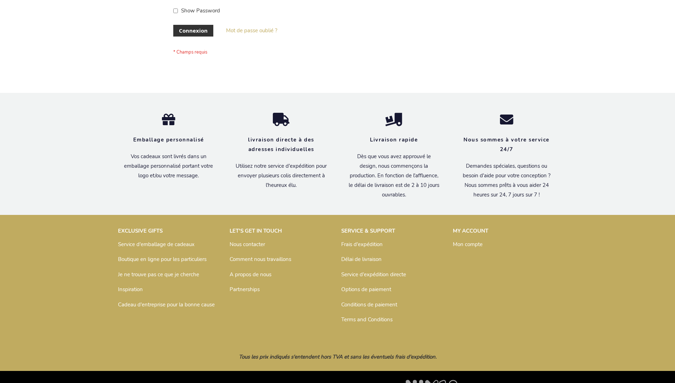
scroll to position [244, 0]
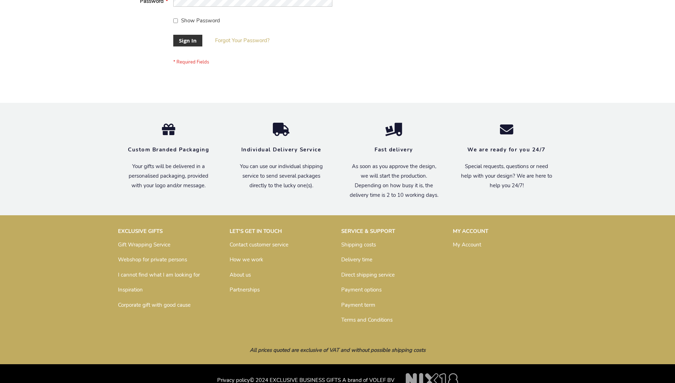
scroll to position [228, 0]
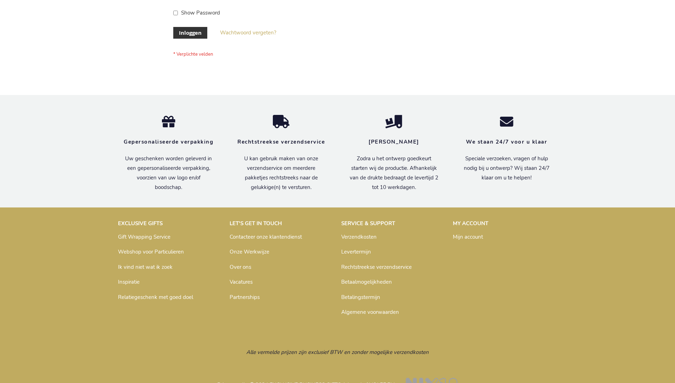
scroll to position [240, 0]
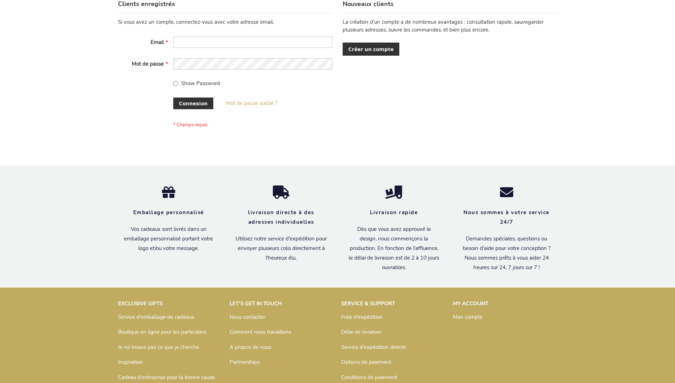
scroll to position [244, 0]
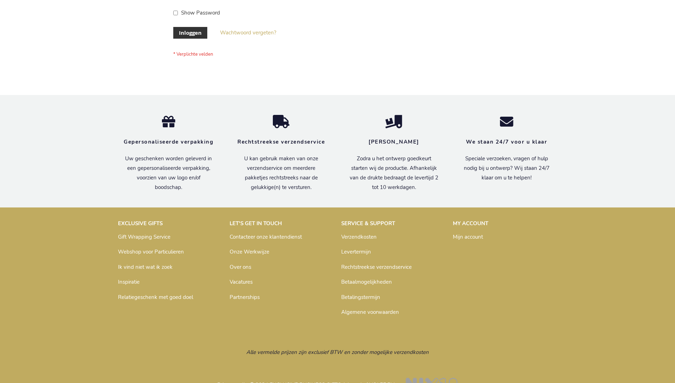
scroll to position [240, 0]
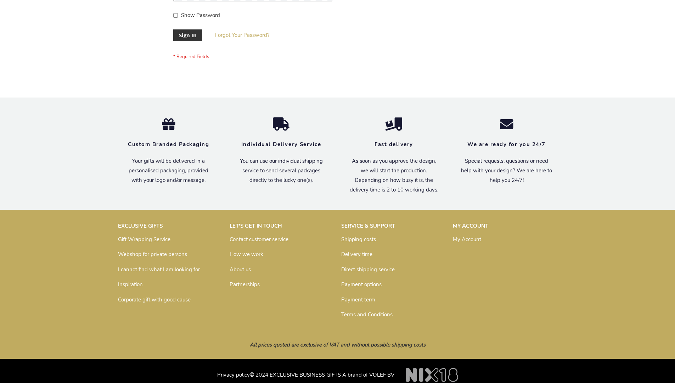
scroll to position [228, 0]
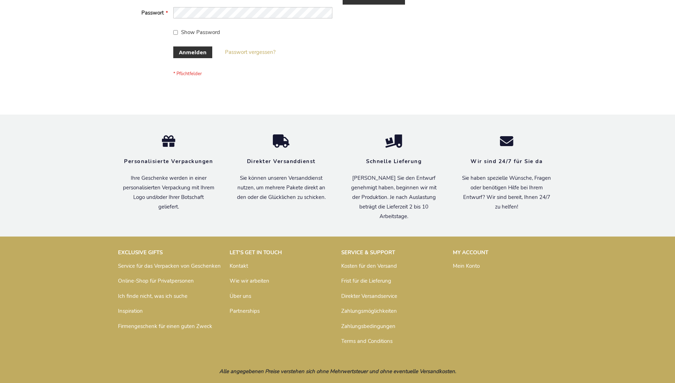
scroll to position [237, 0]
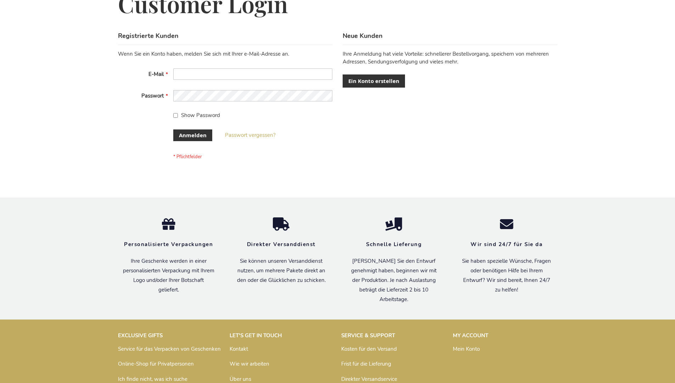
scroll to position [237, 0]
